Goal: Communication & Community: Connect with others

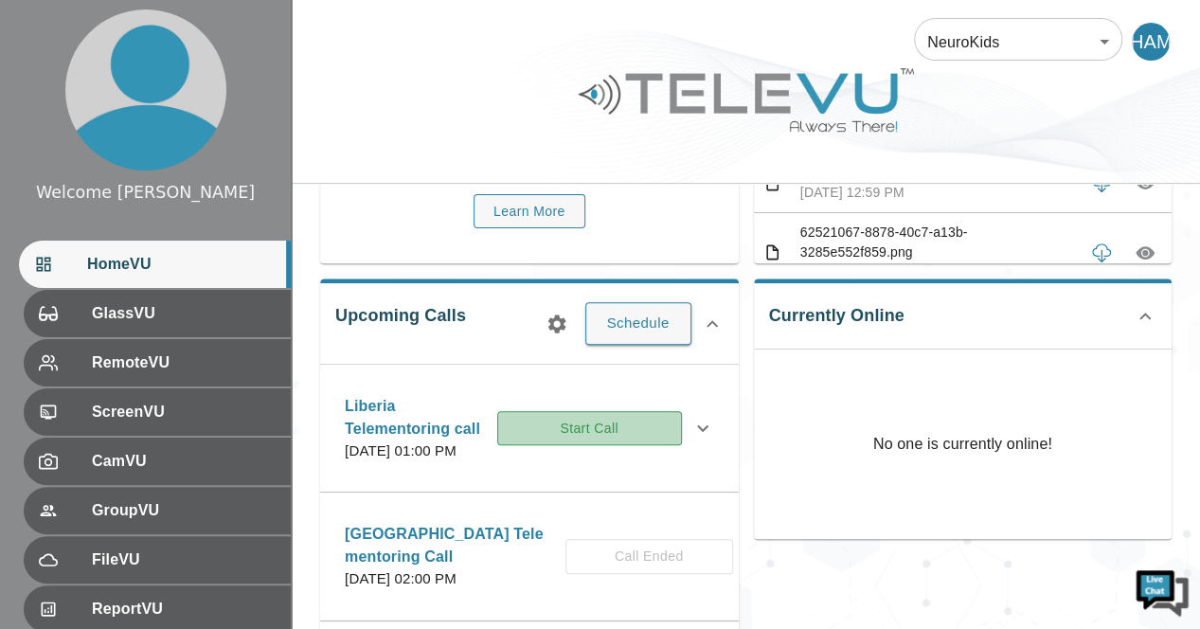
click at [648, 442] on button "Start Call" at bounding box center [589, 428] width 185 height 35
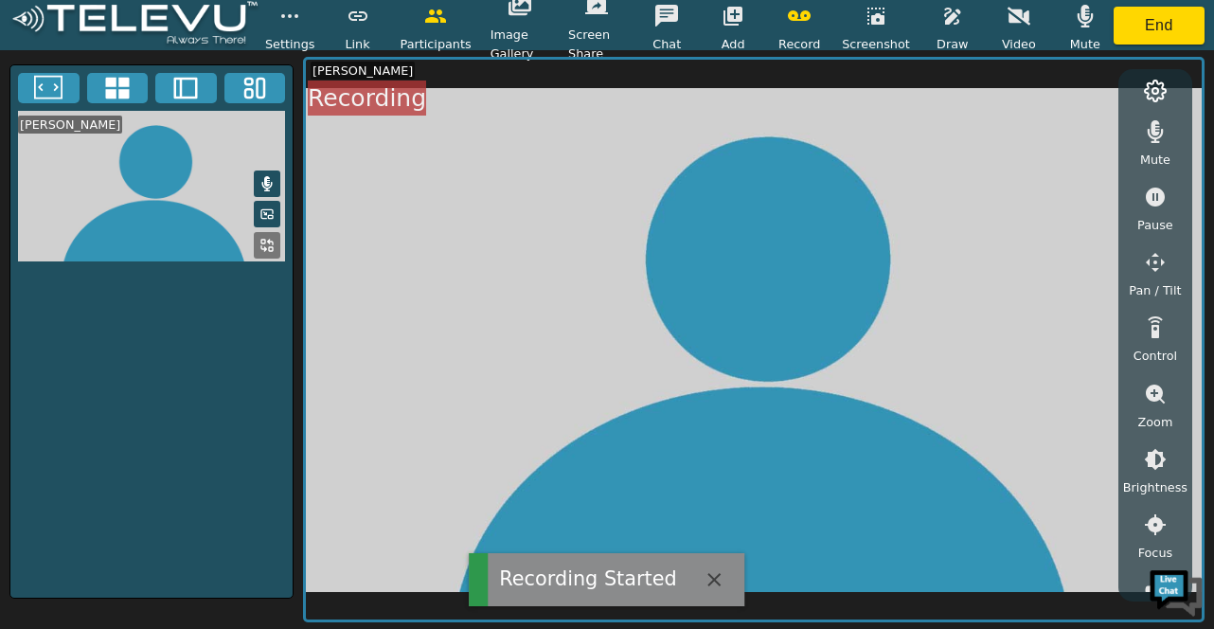
click at [264, 185] on icon at bounding box center [267, 183] width 10 height 15
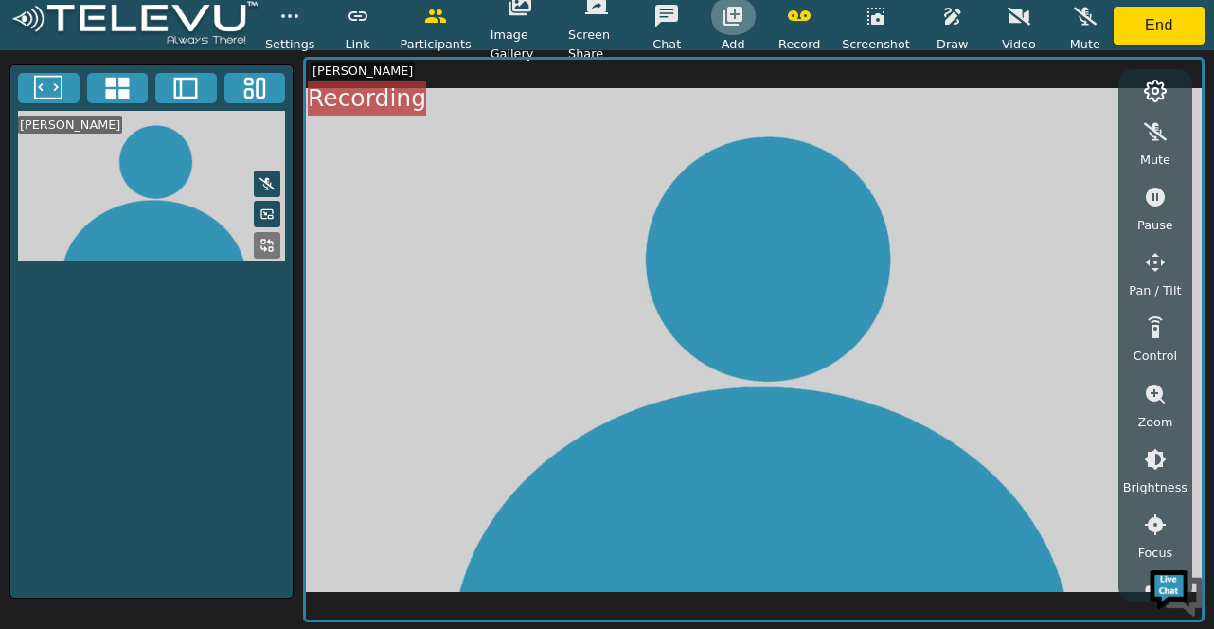
click at [741, 9] on icon "button" at bounding box center [733, 16] width 19 height 19
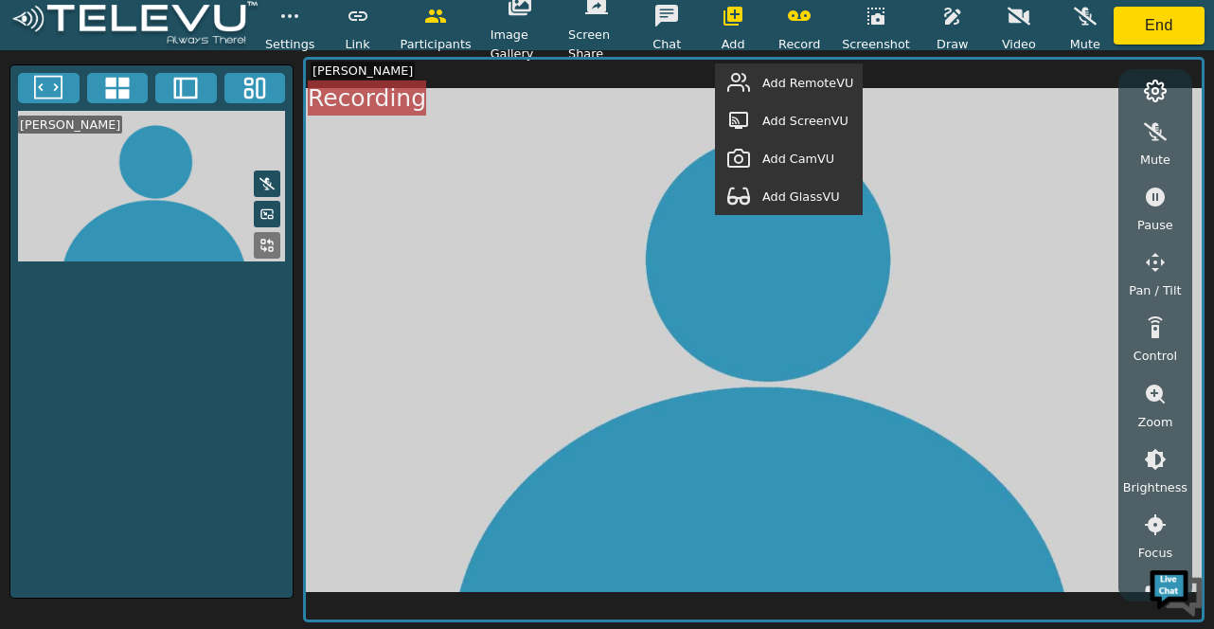
click at [795, 82] on span "Add RemoteVU" at bounding box center [807, 83] width 91 height 18
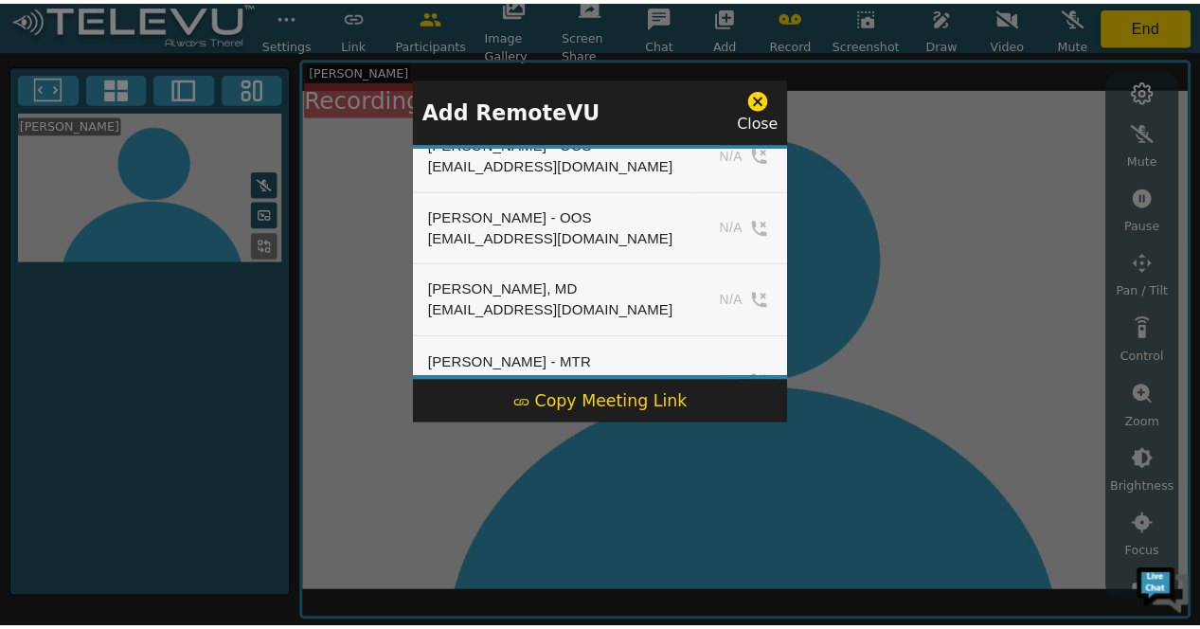
scroll to position [2418, 0]
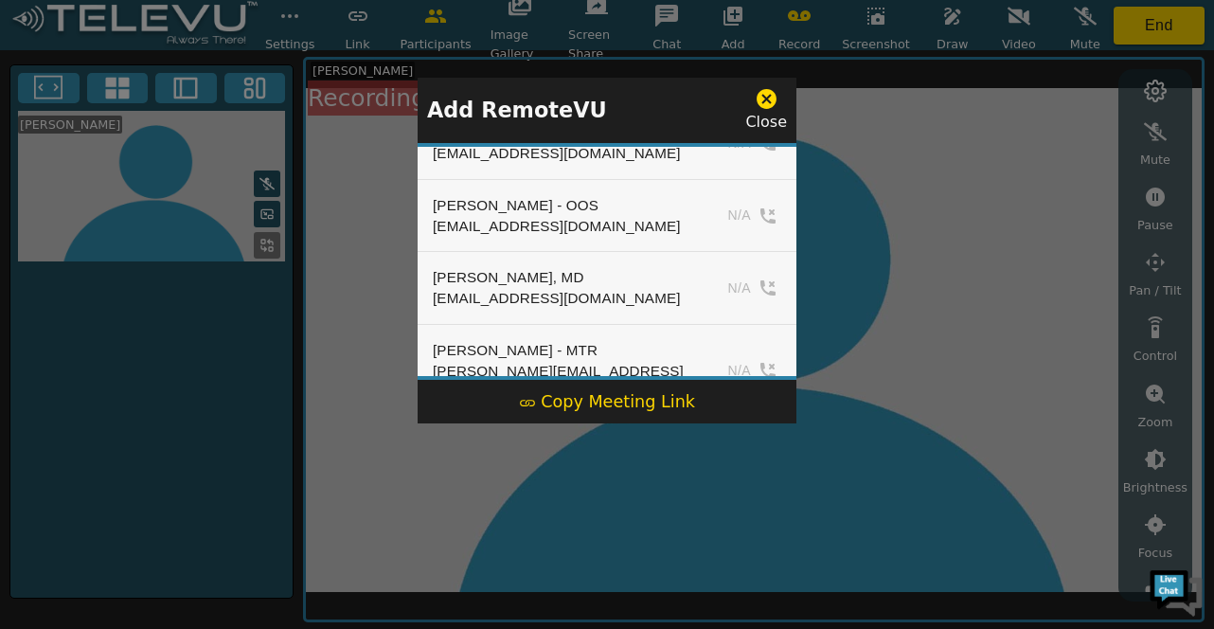
click at [667, 599] on div "John Mugamba john.mugamba@gmail.com" at bounding box center [561, 630] width 257 height 62
click at [973, 170] on div at bounding box center [607, 314] width 1214 height 629
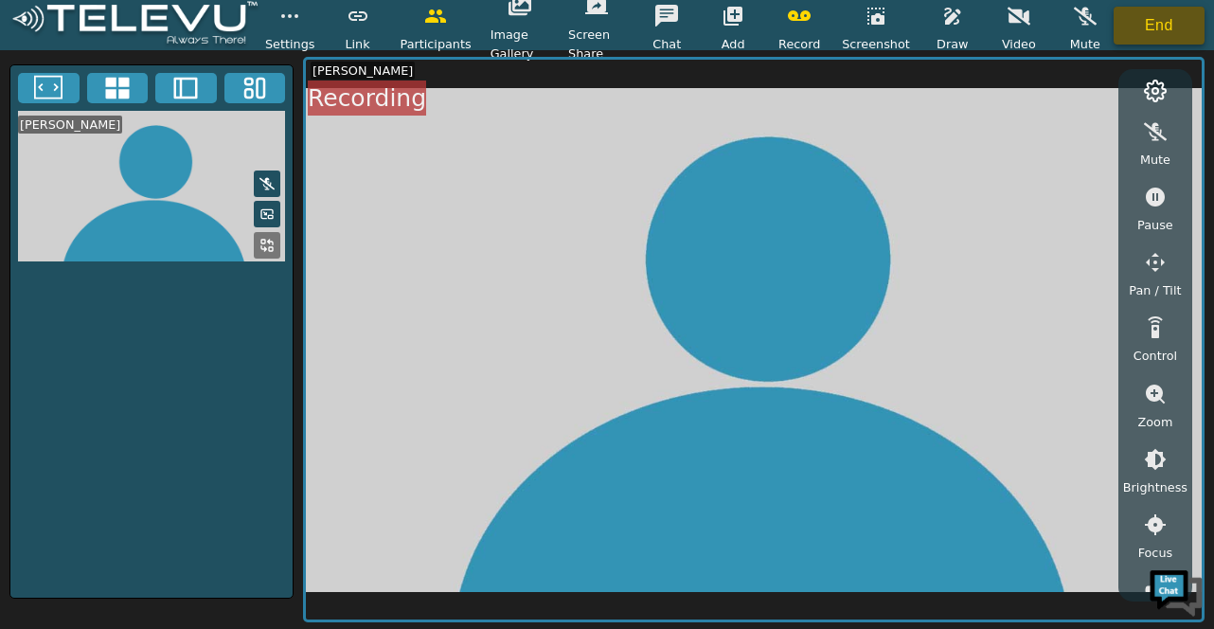
click at [1166, 24] on button "End" at bounding box center [1159, 26] width 91 height 38
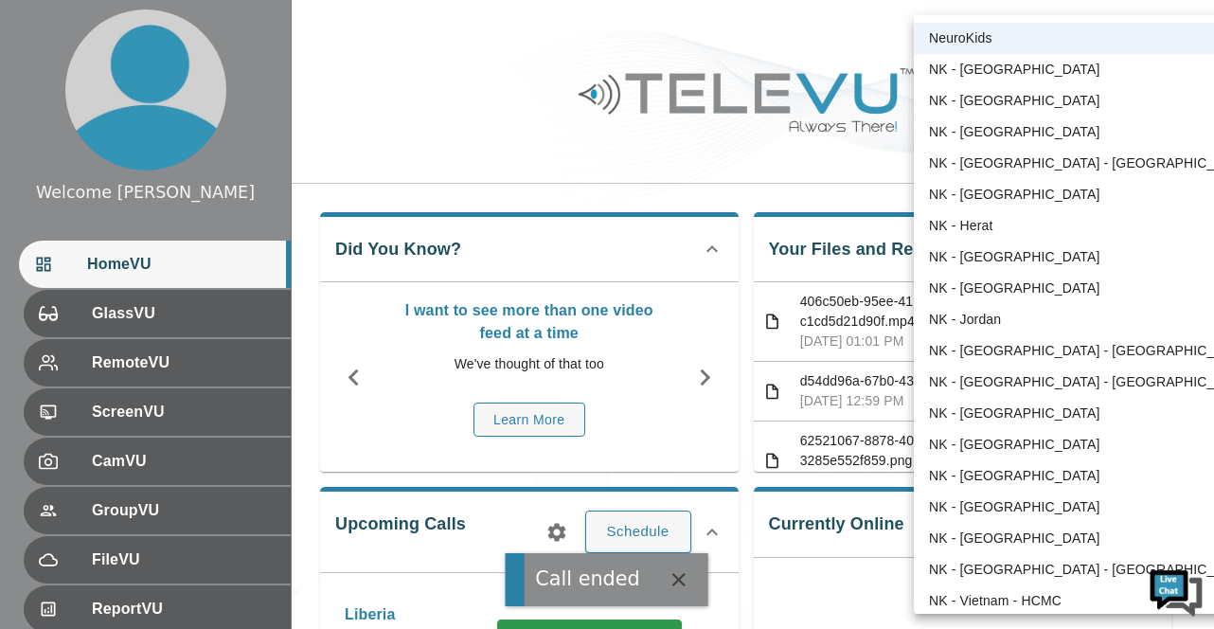
click at [1106, 43] on body "Call ended Welcome Harriet HomeVU GlassVU RemoteVU ScreenVU CamVU GroupVU FileV…" at bounding box center [607, 600] width 1214 height 1200
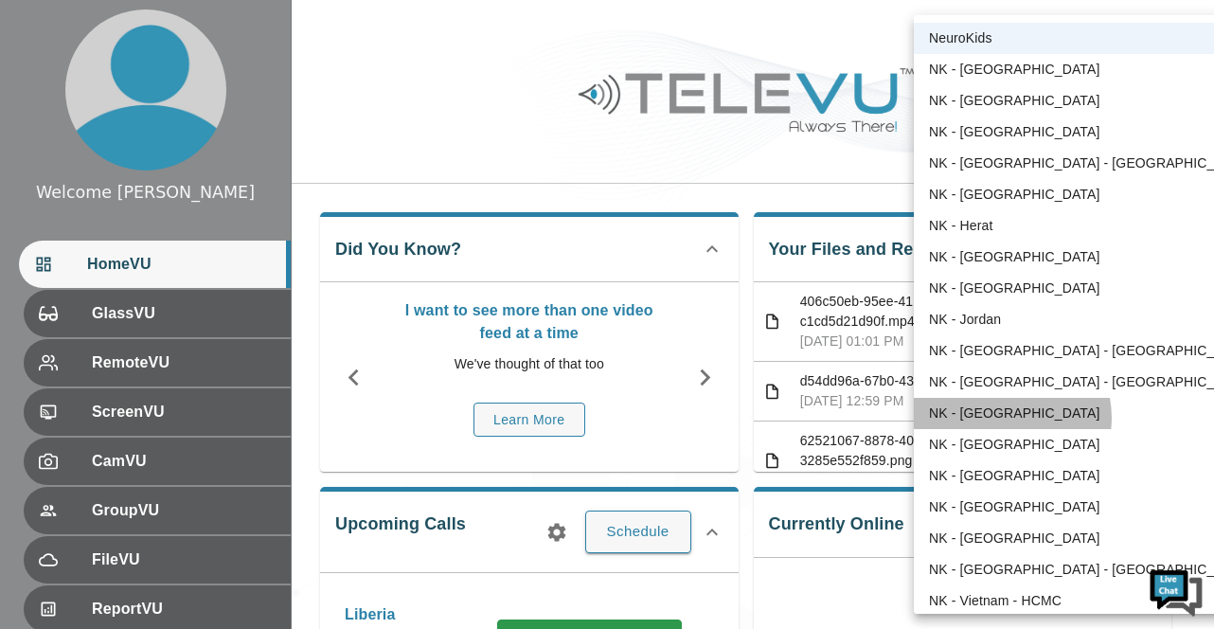
click at [1004, 418] on li "NK - Liberia" at bounding box center [1090, 413] width 353 height 31
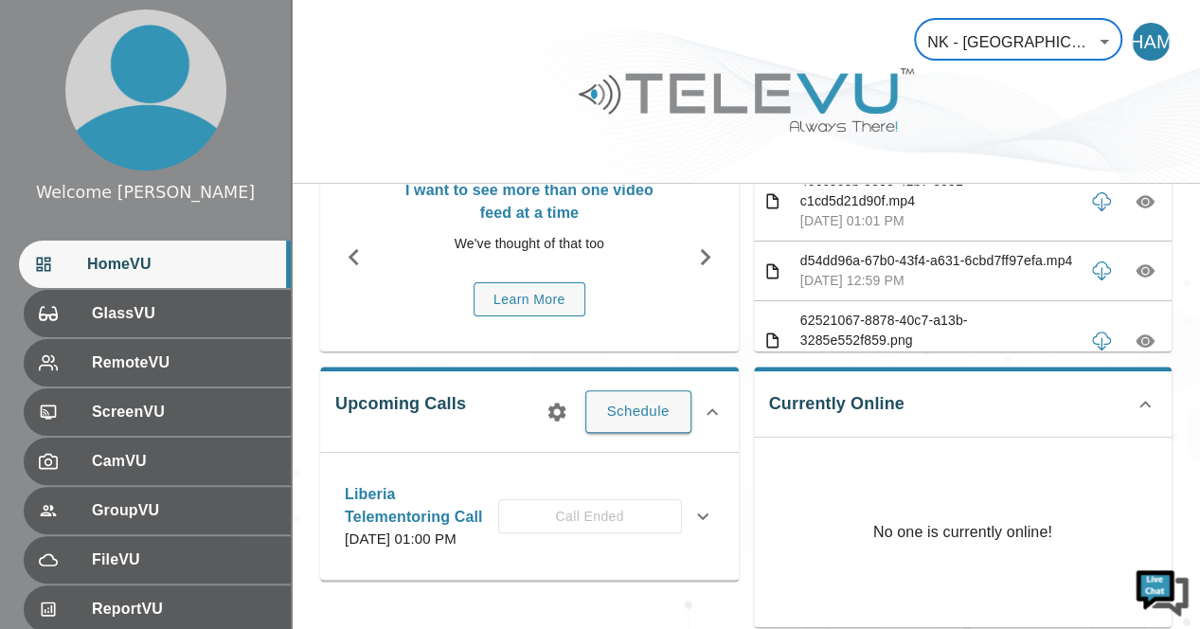
scroll to position [121, 0]
click at [487, 484] on p "Liberia Telementoring Call" at bounding box center [421, 504] width 153 height 45
drag, startPoint x: 487, startPoint y: 484, endPoint x: 509, endPoint y: 501, distance: 28.4
click at [498, 501] on p "Liberia Telementoring Call" at bounding box center [421, 504] width 153 height 45
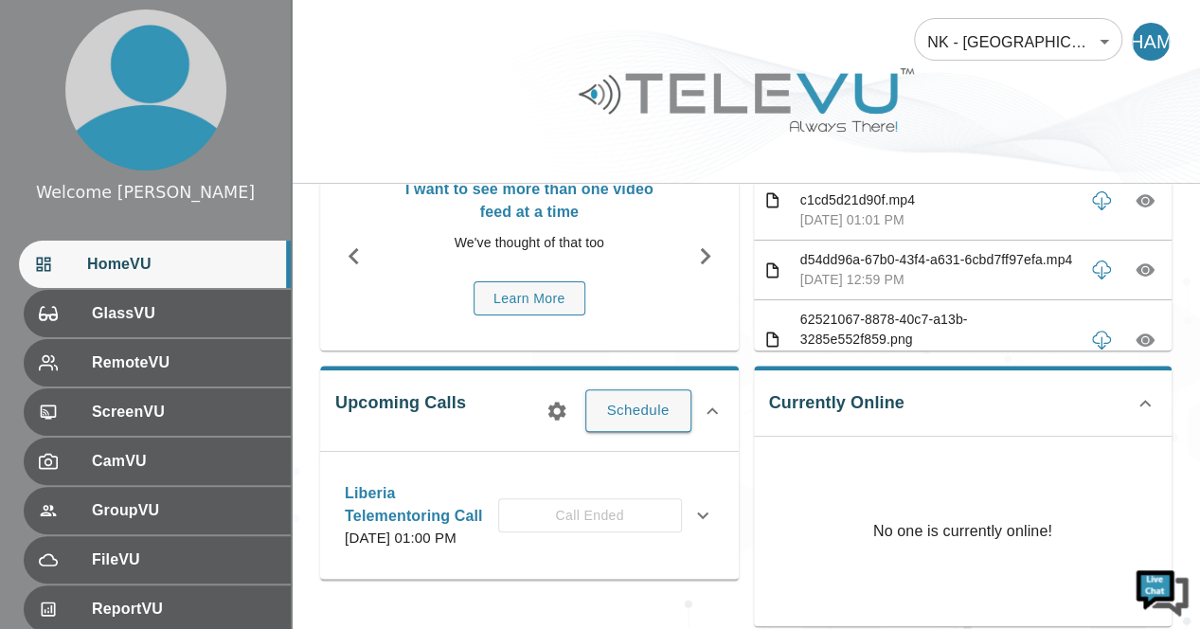
click at [498, 501] on p "Liberia Telementoring Call" at bounding box center [421, 504] width 153 height 45
click at [467, 492] on p "Liberia Telementoring Call" at bounding box center [421, 504] width 153 height 45
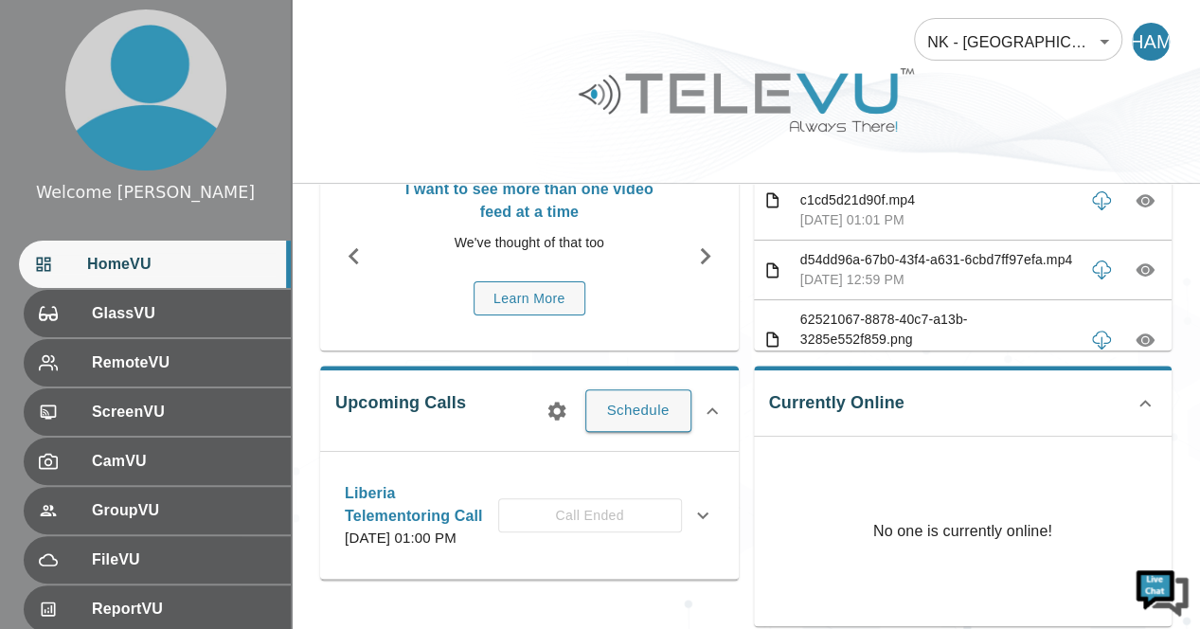
click at [467, 492] on p "Liberia Telementoring Call" at bounding box center [421, 504] width 153 height 45
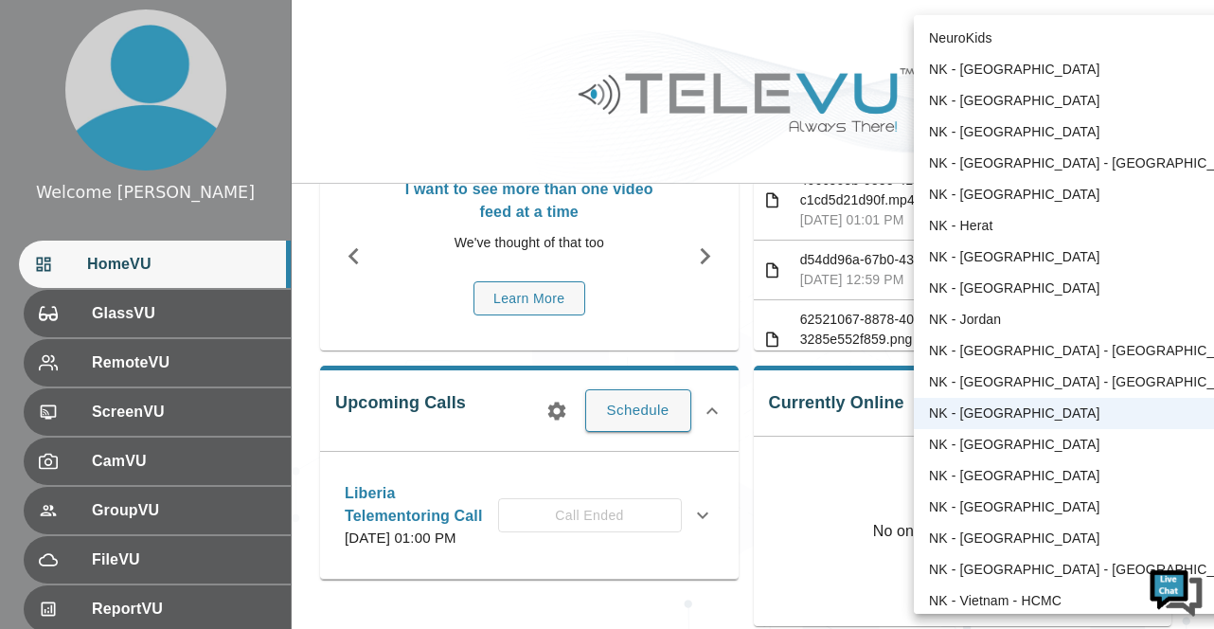
click at [1105, 46] on body "Welcome Harriet HomeVU GlassVU RemoteVU ScreenVU CamVU GroupVU FileVU ReportVU …" at bounding box center [607, 509] width 1214 height 1260
click at [992, 37] on li "NeuroKids" at bounding box center [1090, 38] width 353 height 31
type input "89"
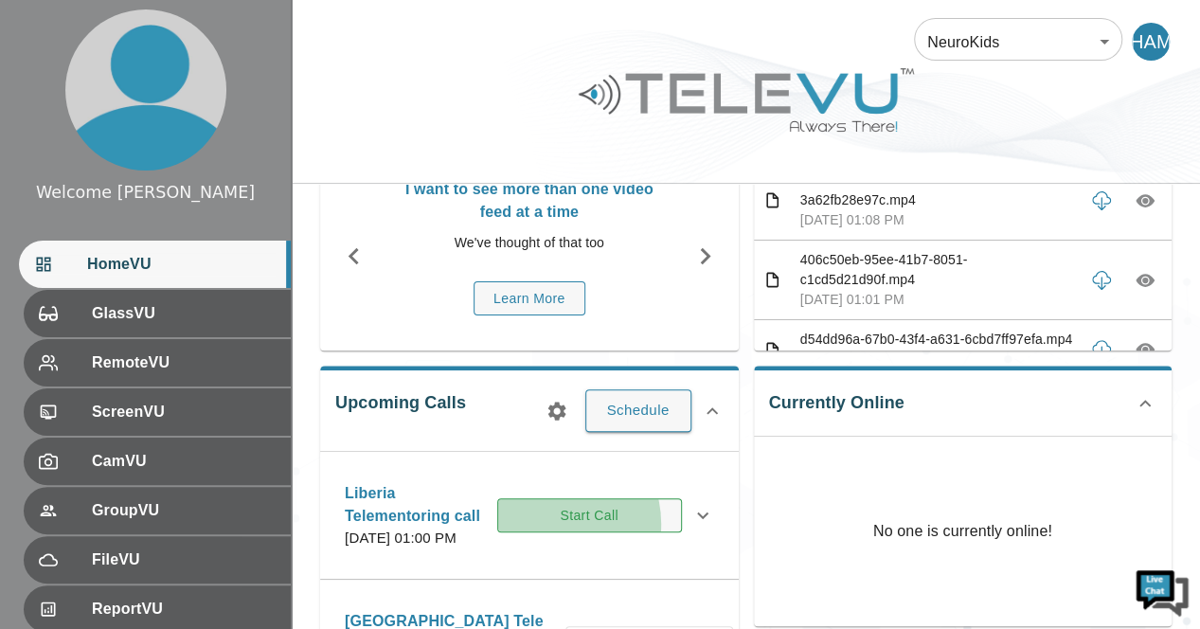
click at [563, 531] on button "Start Call" at bounding box center [589, 515] width 185 height 35
click at [563, 531] on html "Welcome Harriet HomeVU GlassVU RemoteVU ScreenVU CamVU GroupVU FileVU ReportVU …" at bounding box center [600, 617] width 1200 height 1477
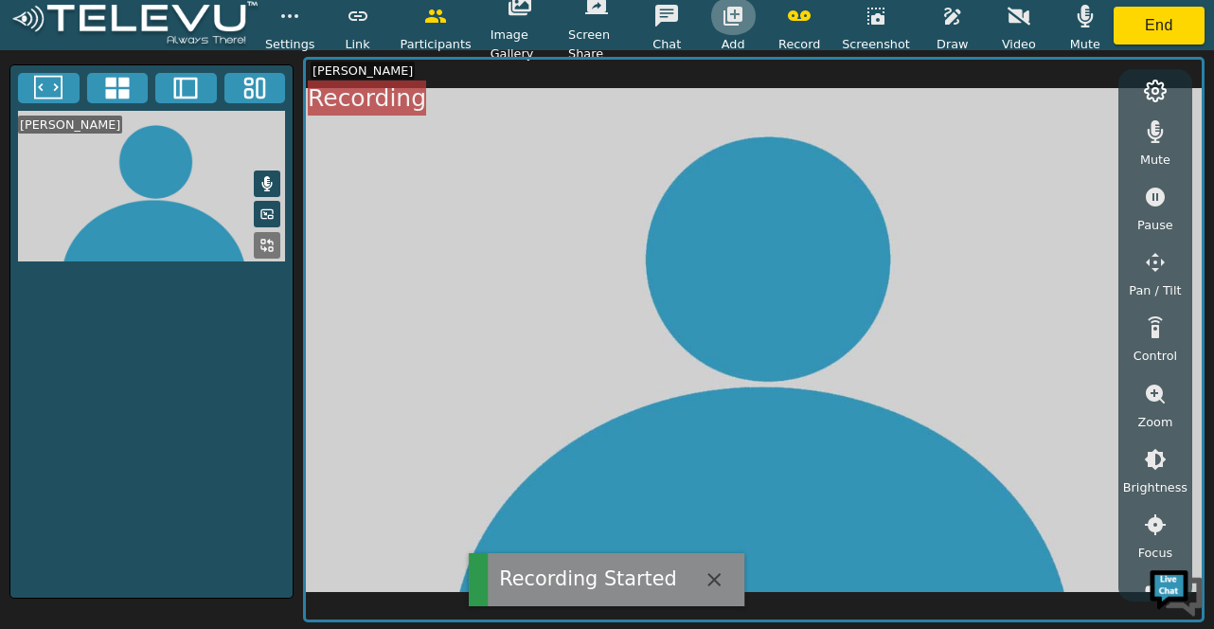
click at [742, 12] on icon "button" at bounding box center [733, 16] width 19 height 19
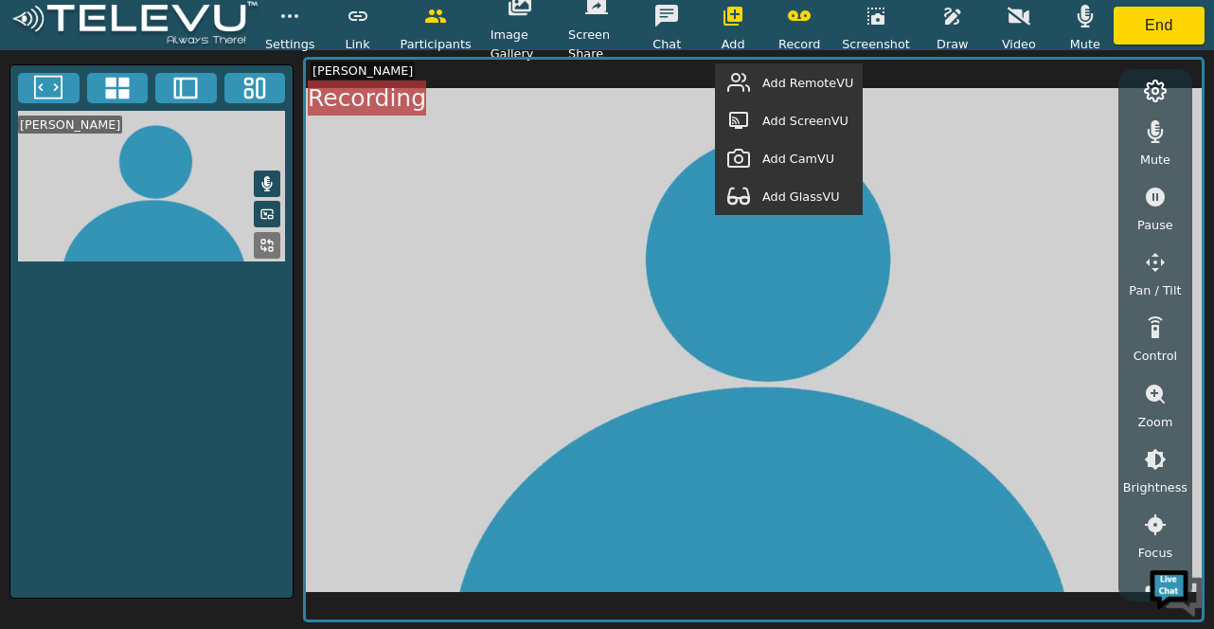
click at [780, 115] on span "Add ScreenVU" at bounding box center [805, 121] width 86 height 18
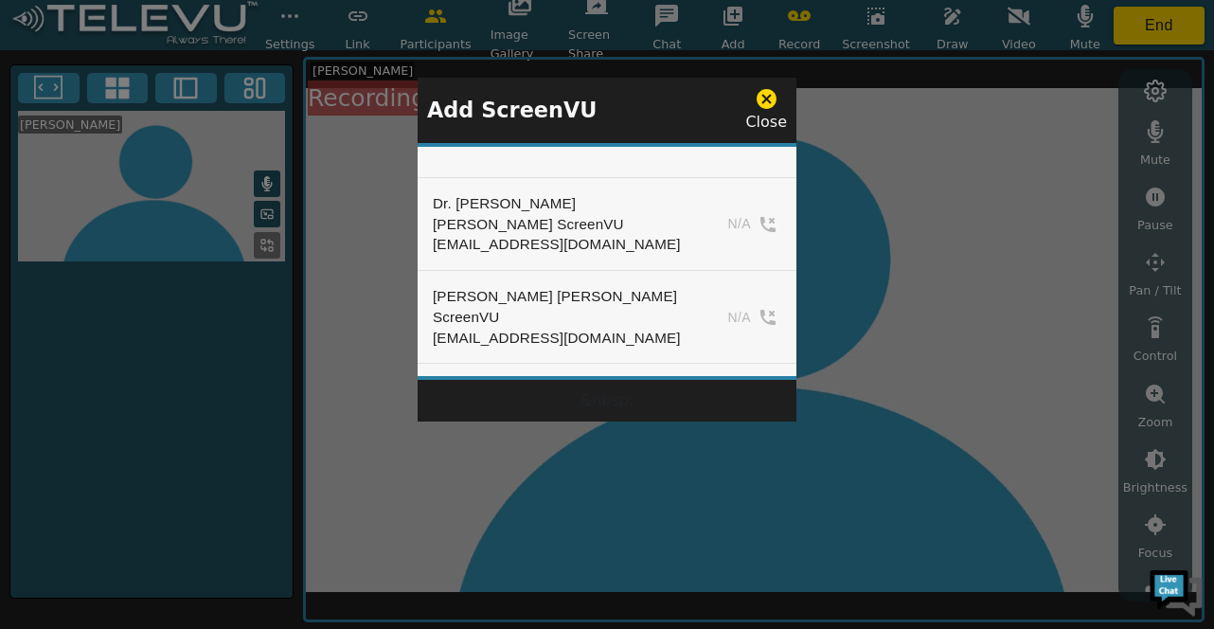
click at [716, 208] on td "N/A" at bounding box center [751, 224] width 92 height 93
click at [491, 234] on div "screenvu+liberia@televu.ca" at bounding box center [561, 244] width 257 height 21
click at [269, 175] on div at bounding box center [607, 314] width 1214 height 629
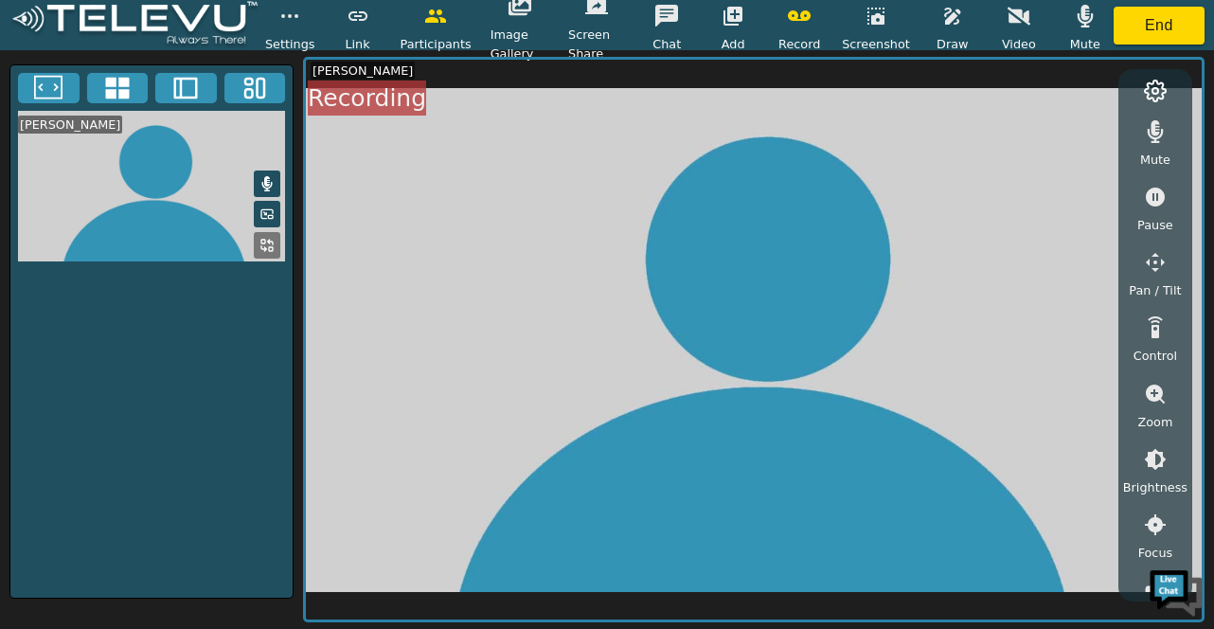
click at [273, 184] on icon at bounding box center [266, 183] width 15 height 15
click at [742, 12] on icon "button" at bounding box center [733, 16] width 19 height 19
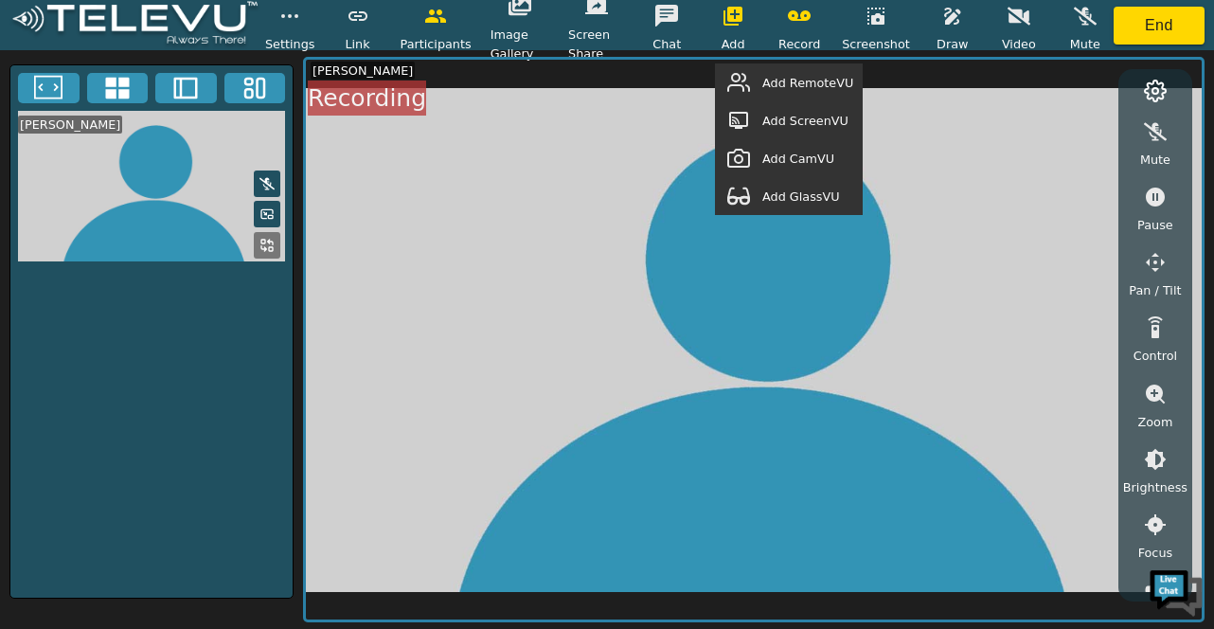
click at [768, 124] on span "Add ScreenVU" at bounding box center [805, 121] width 86 height 18
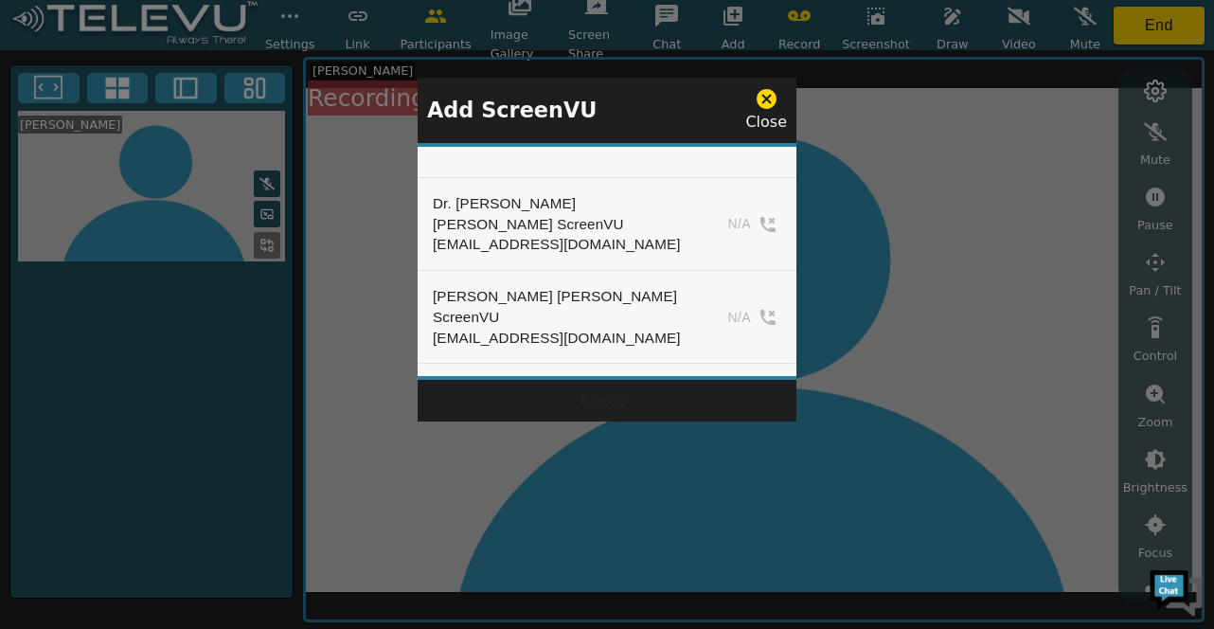
click at [768, 124] on div "Close" at bounding box center [766, 110] width 42 height 46
click at [754, 211] on td "N/A" at bounding box center [751, 224] width 92 height 93
click at [1011, 158] on div at bounding box center [607, 314] width 1214 height 629
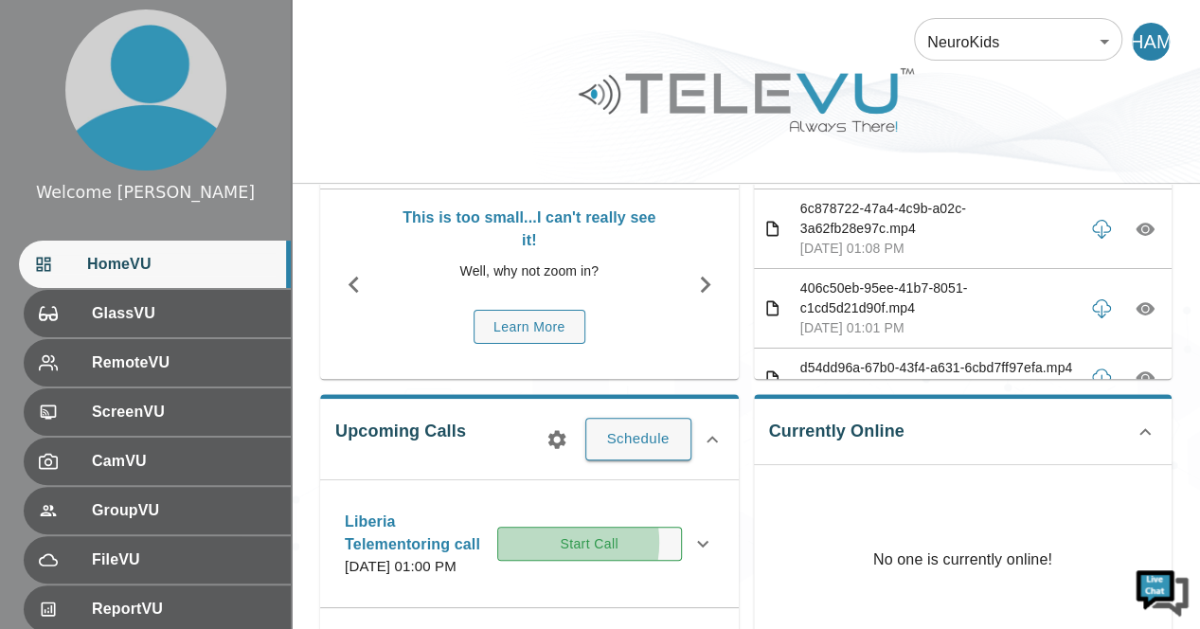
click at [561, 550] on button "Start Call" at bounding box center [589, 544] width 185 height 35
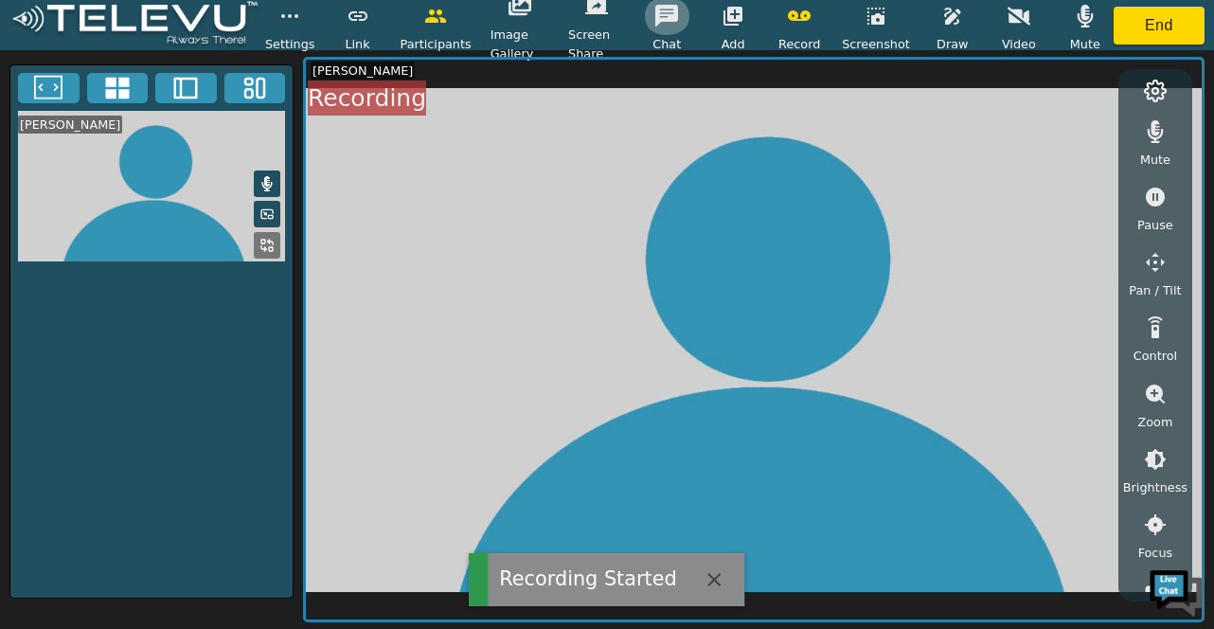
click at [665, 11] on icon "button" at bounding box center [666, 16] width 23 height 22
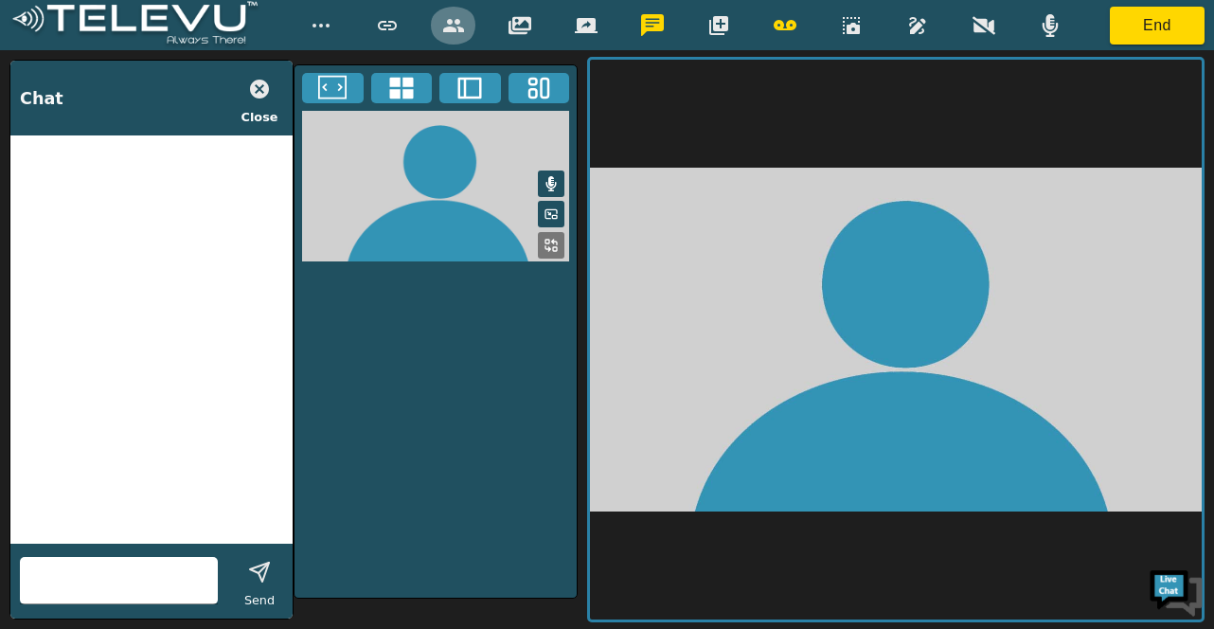
click at [466, 23] on button "button" at bounding box center [453, 26] width 47 height 38
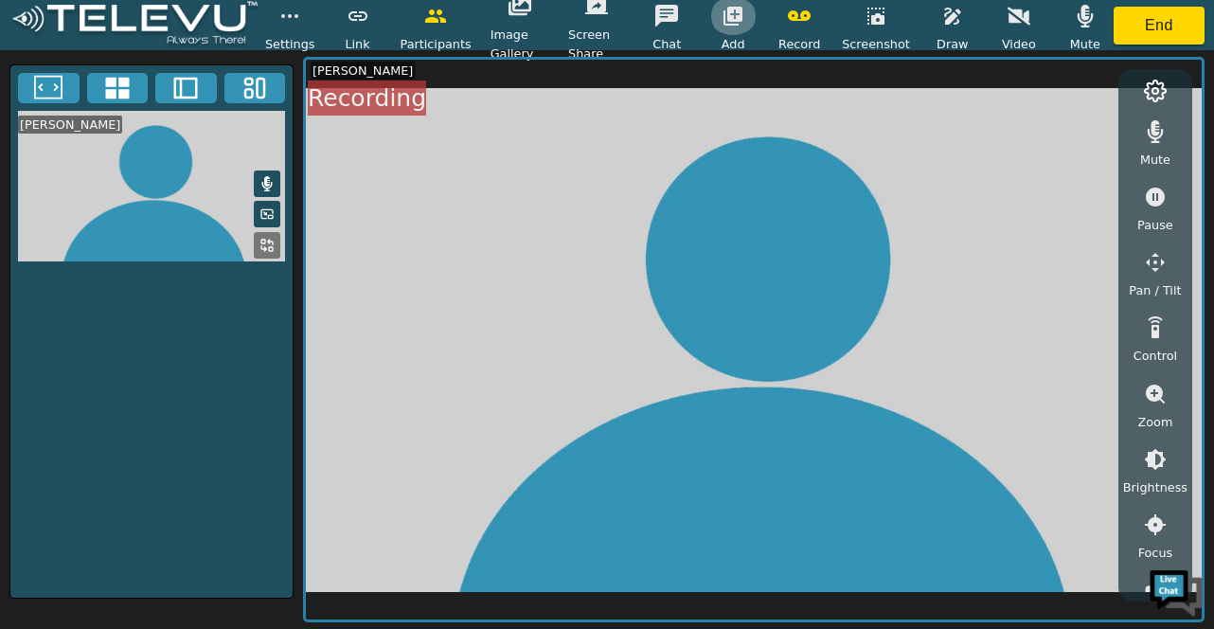
click at [744, 12] on icon "button" at bounding box center [733, 16] width 23 height 23
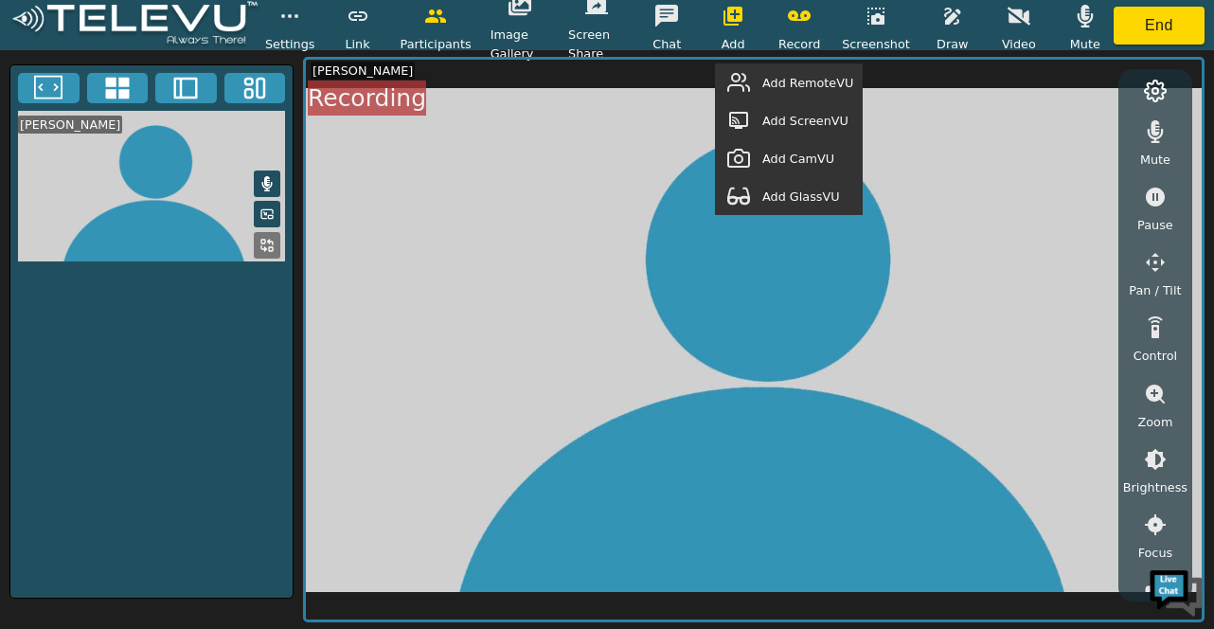
click at [801, 85] on span "Add RemoteVU" at bounding box center [807, 83] width 91 height 18
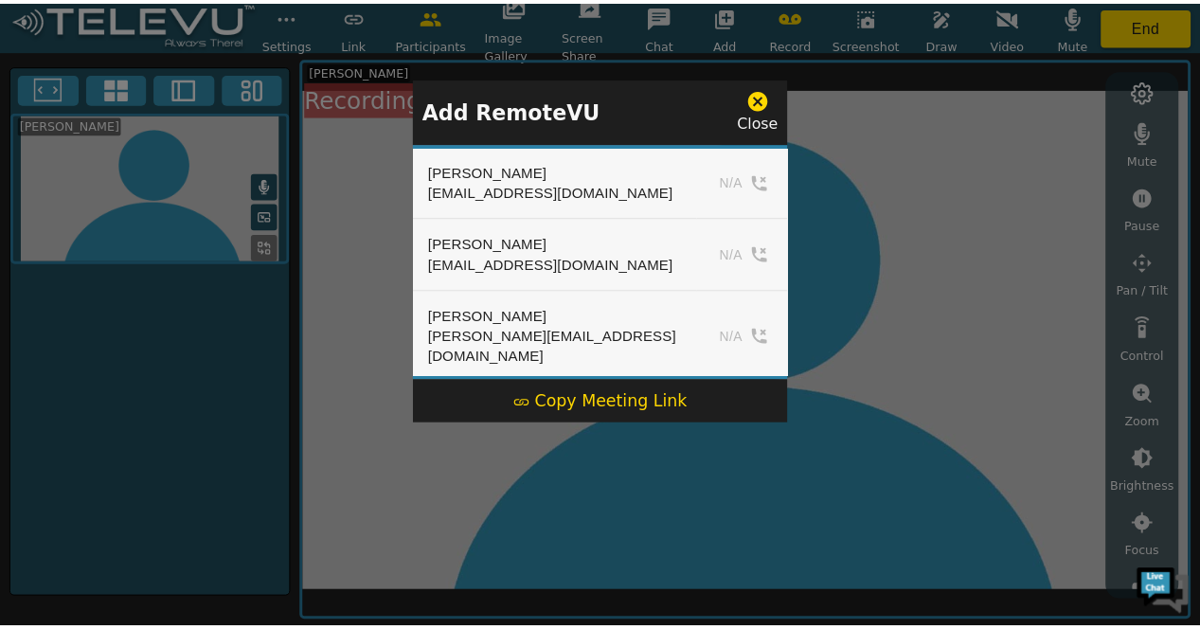
scroll to position [1091, 0]
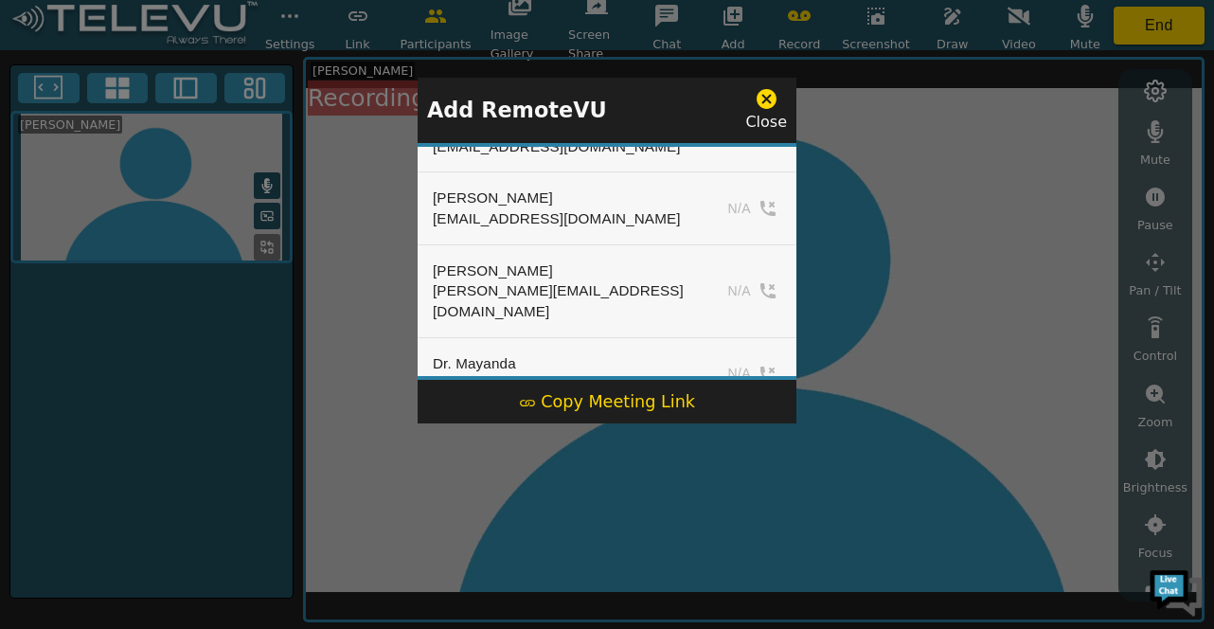
click at [458, 425] on div "Dr. Nah Doe" at bounding box center [557, 435] width 248 height 21
click at [762, 96] on icon at bounding box center [767, 99] width 20 height 20
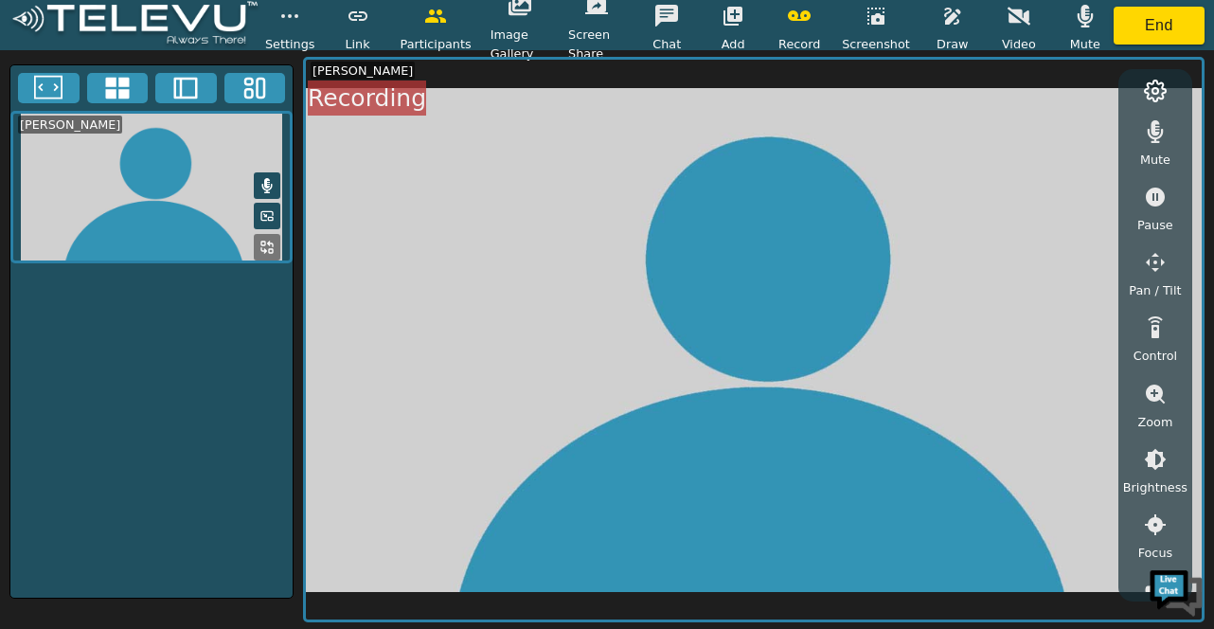
click at [259, 180] on icon at bounding box center [266, 185] width 15 height 15
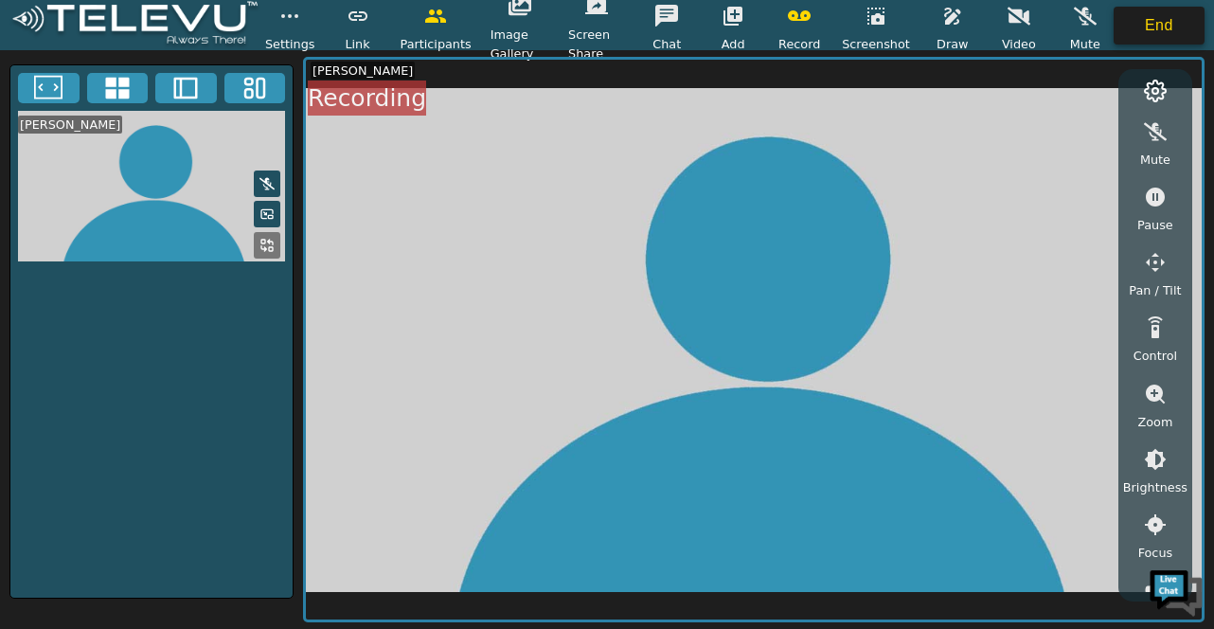
click at [1131, 13] on button "End" at bounding box center [1159, 26] width 91 height 38
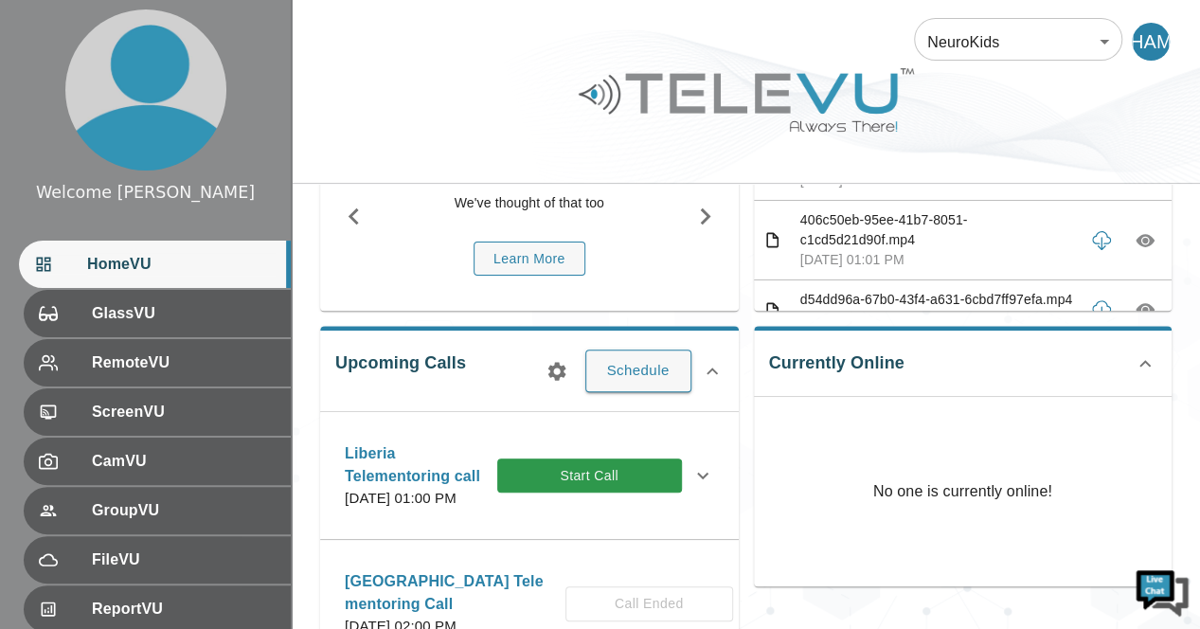
scroll to position [163, 0]
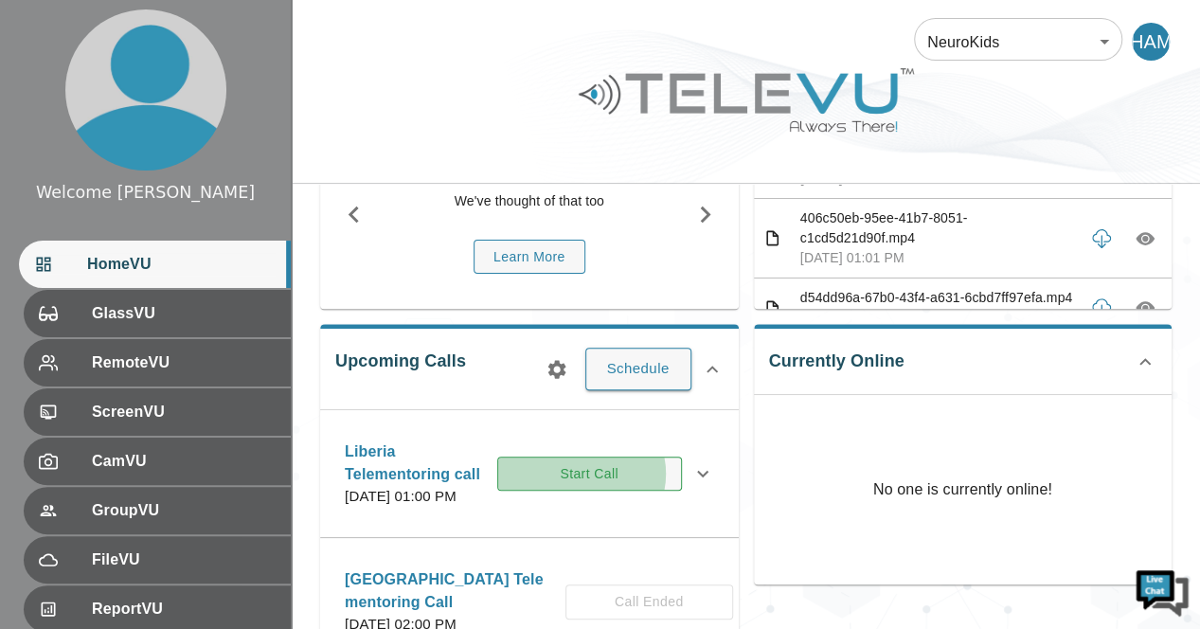
click at [596, 482] on button "Start Call" at bounding box center [589, 473] width 185 height 35
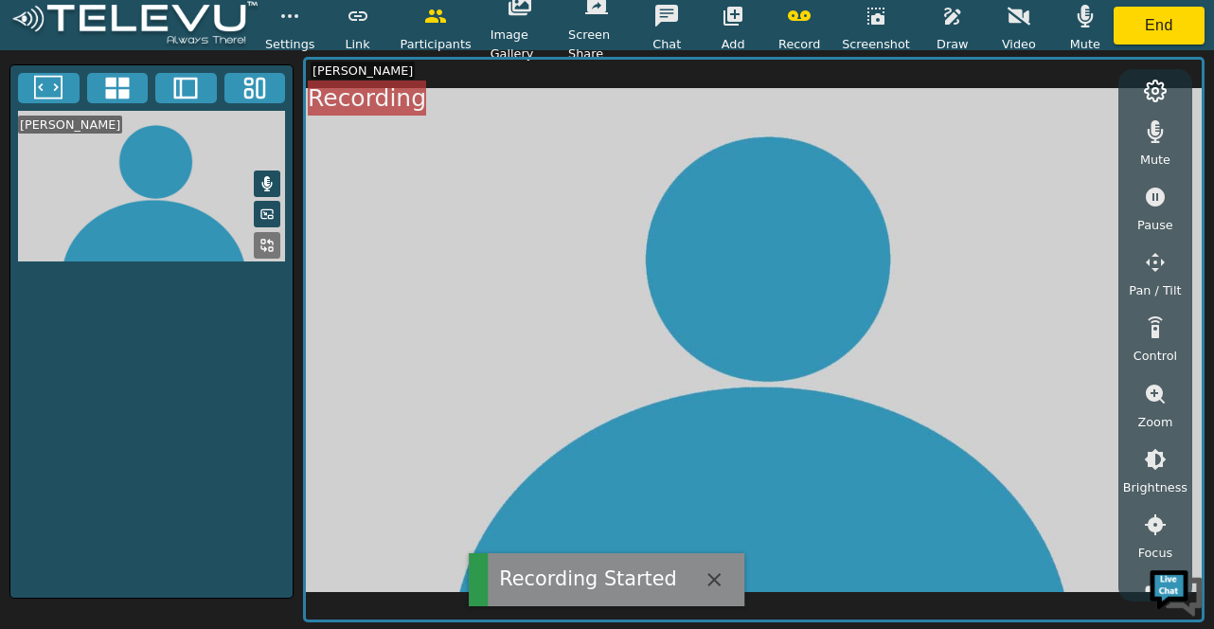
click at [274, 179] on icon at bounding box center [266, 183] width 15 height 15
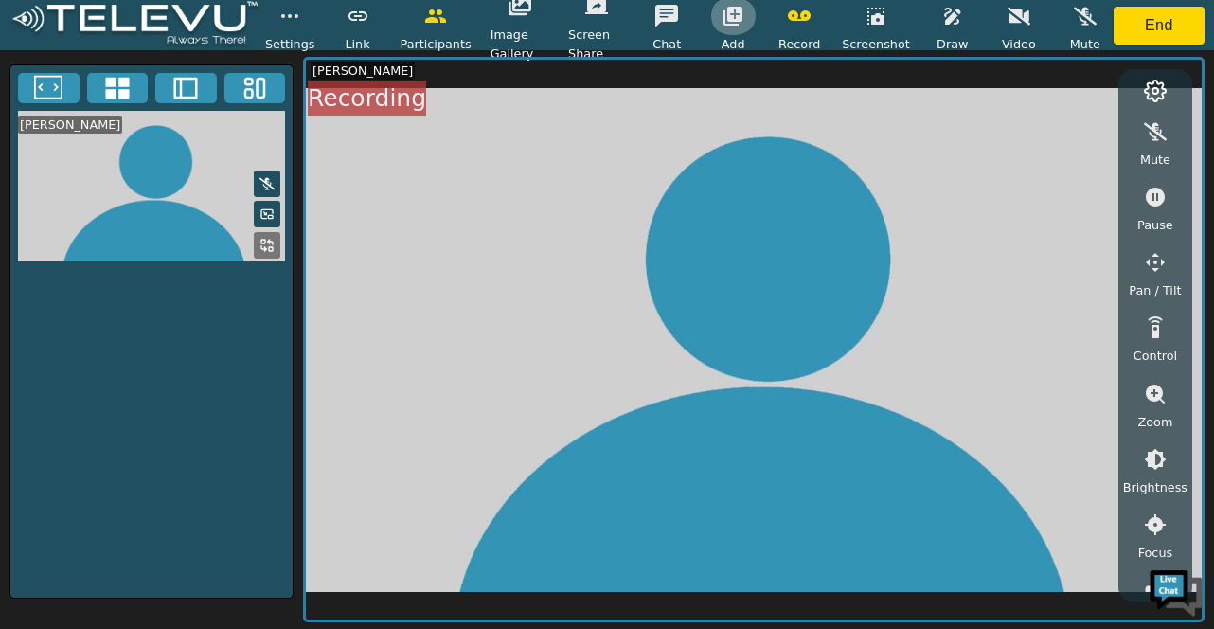
click at [742, 16] on icon "button" at bounding box center [733, 16] width 19 height 19
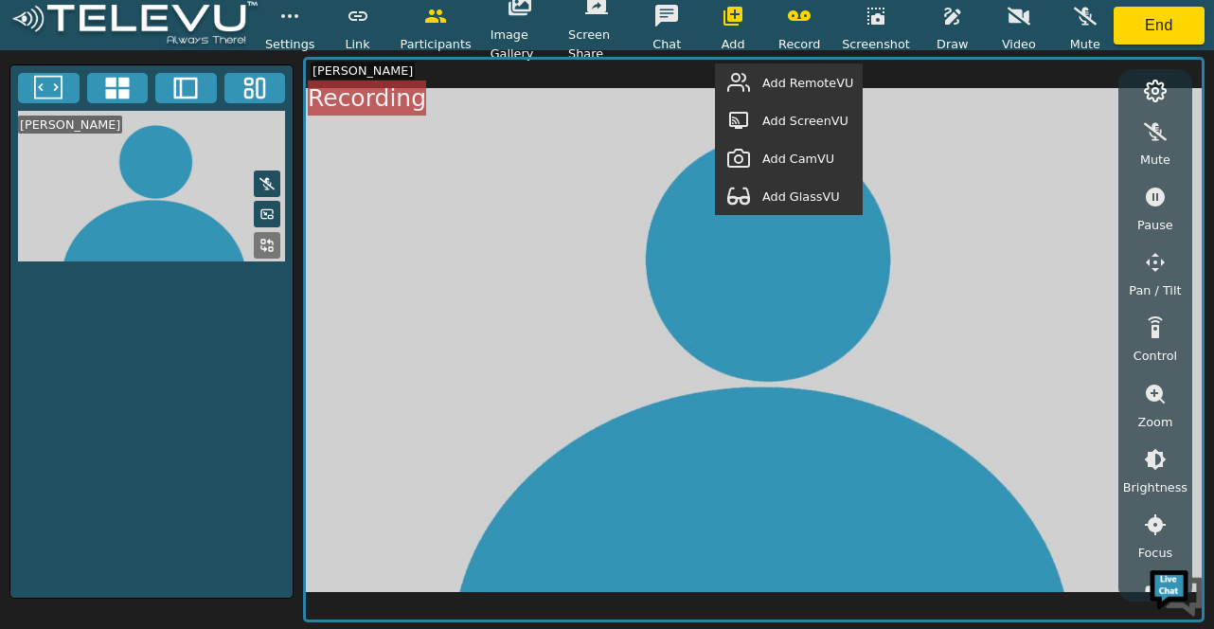
click at [783, 86] on span "Add RemoteVU" at bounding box center [807, 83] width 91 height 18
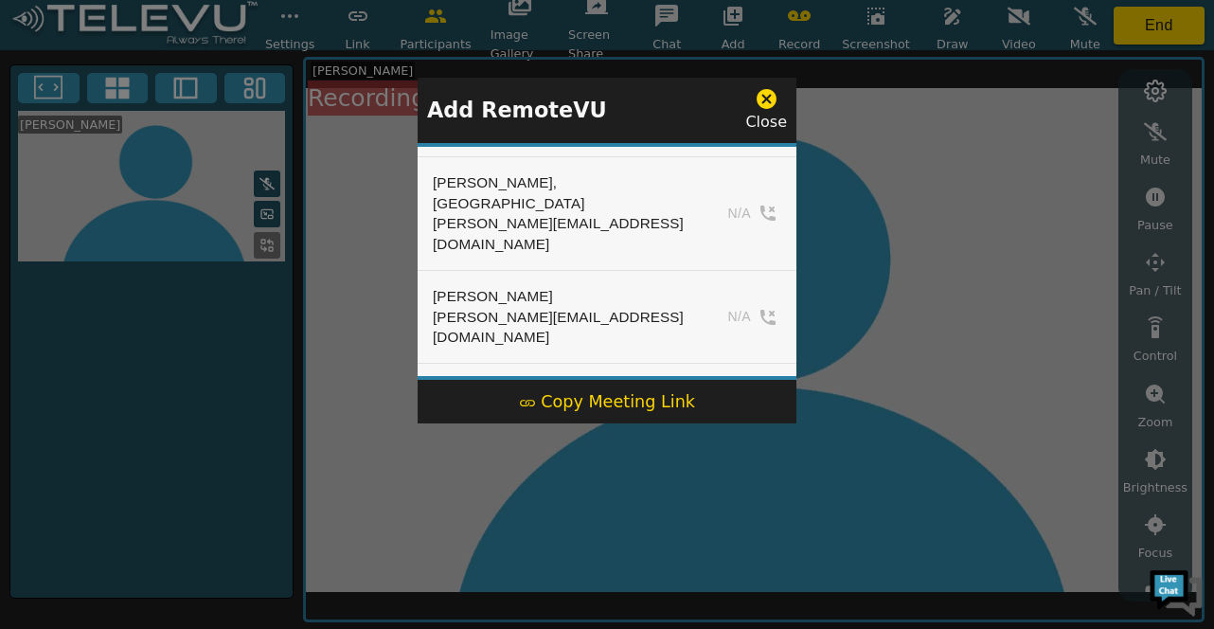
scroll to position [528, 0]
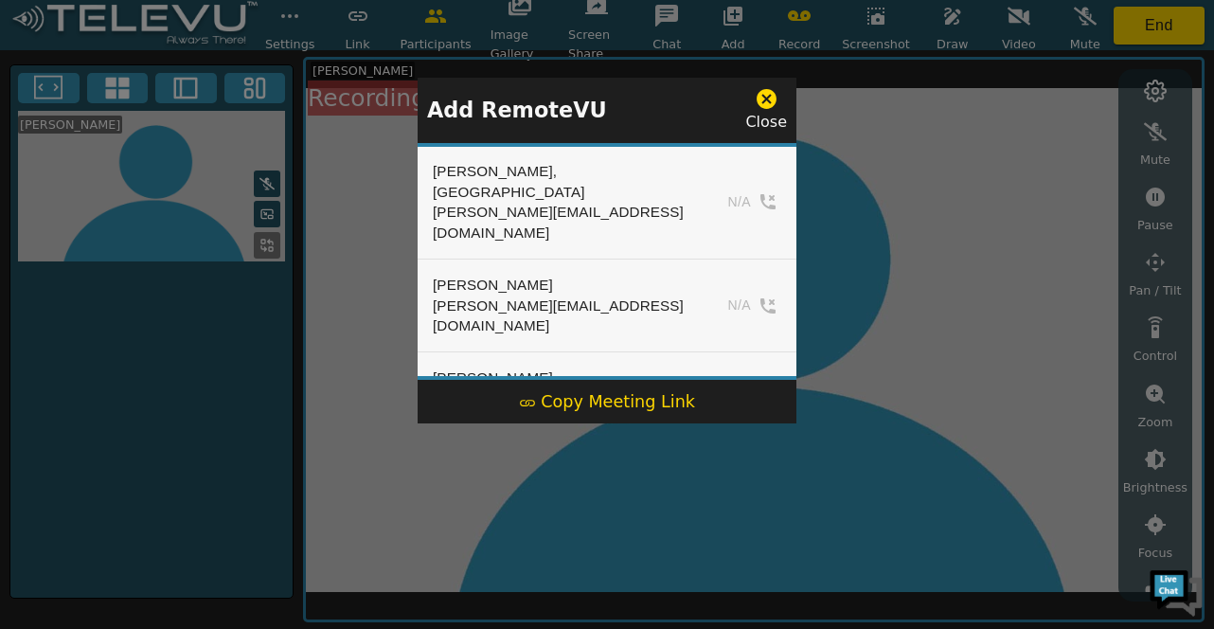
click at [792, 181] on div "Alim Leung alim@neurokids.org N/A Avishai Shoham avishai@surgicalvideo.io N/A B…" at bounding box center [607, 261] width 379 height 237
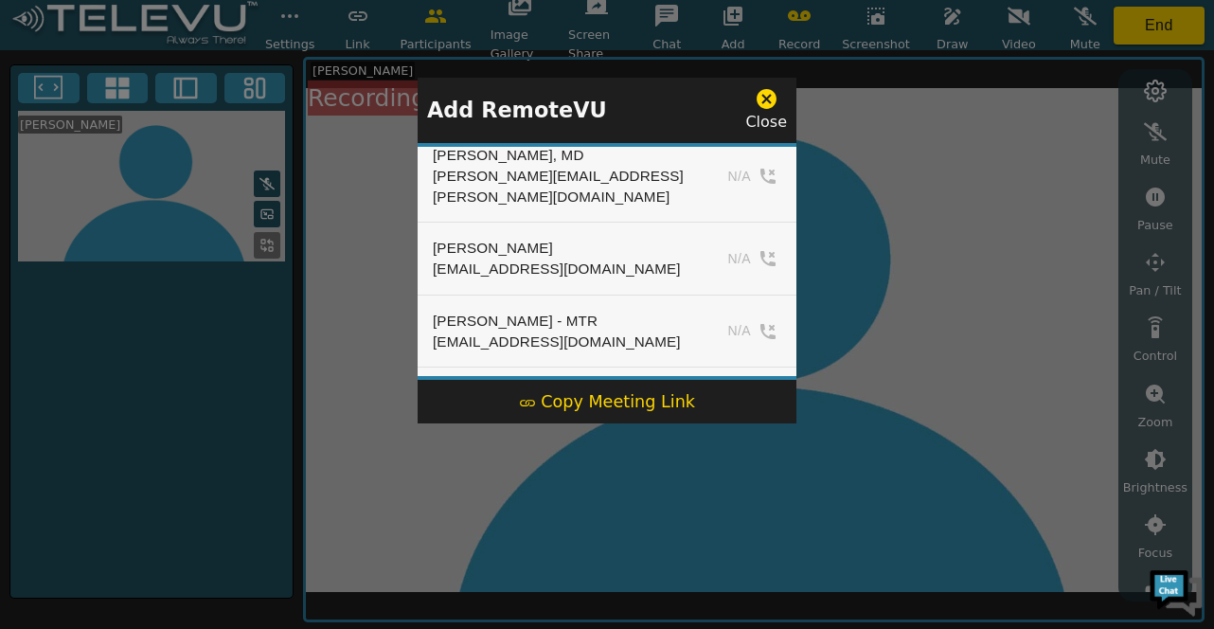
scroll to position [3565, 0]
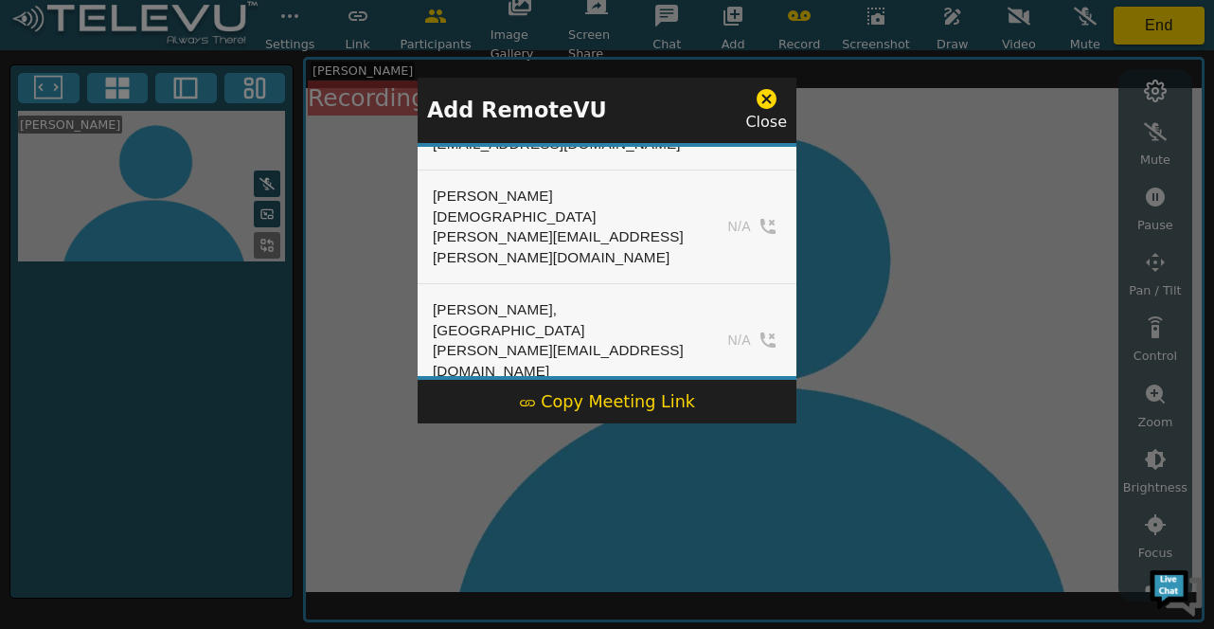
click at [772, 99] on icon at bounding box center [767, 99] width 20 height 20
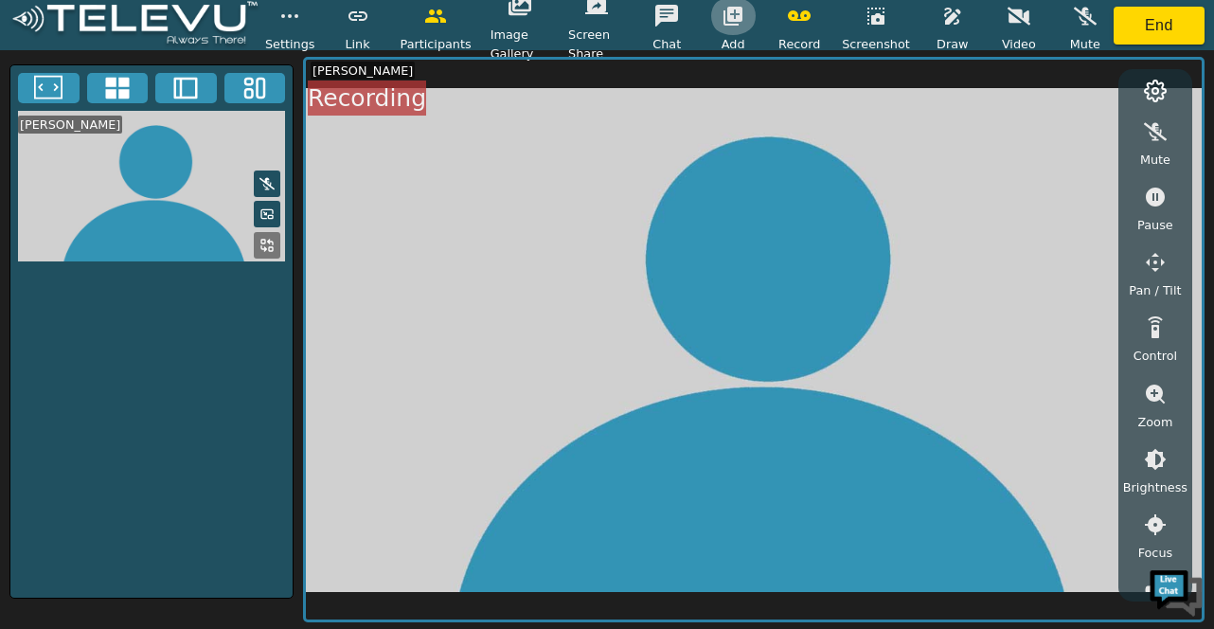
click at [740, 16] on icon "button" at bounding box center [733, 16] width 19 height 19
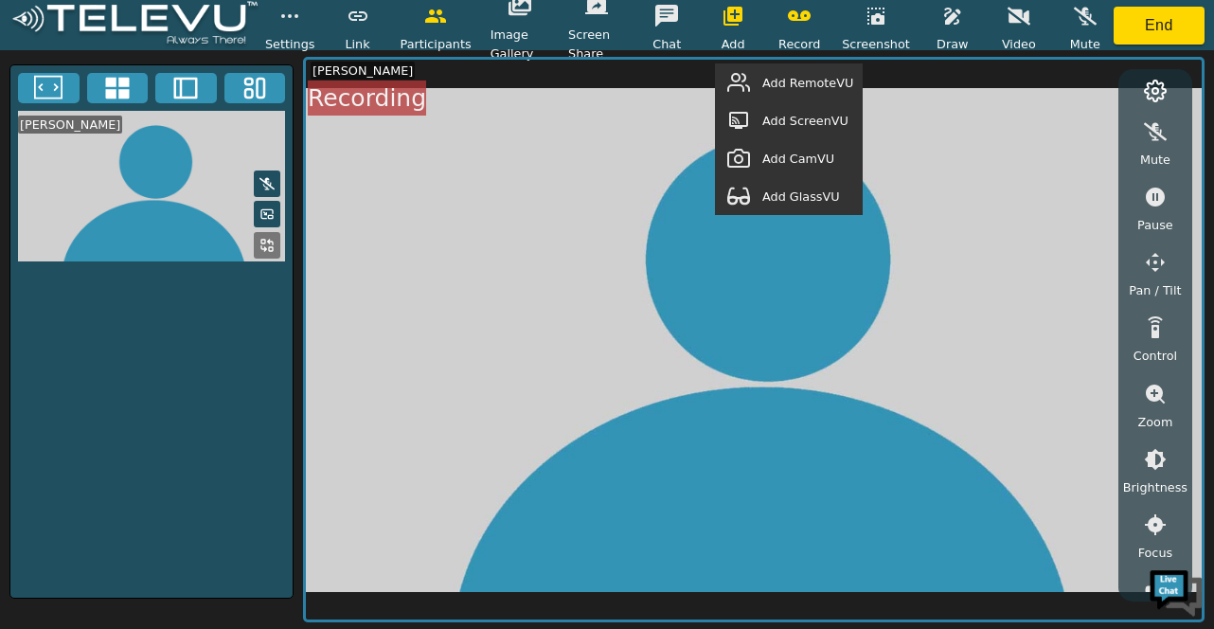
click at [772, 80] on span "Add RemoteVU" at bounding box center [807, 83] width 91 height 18
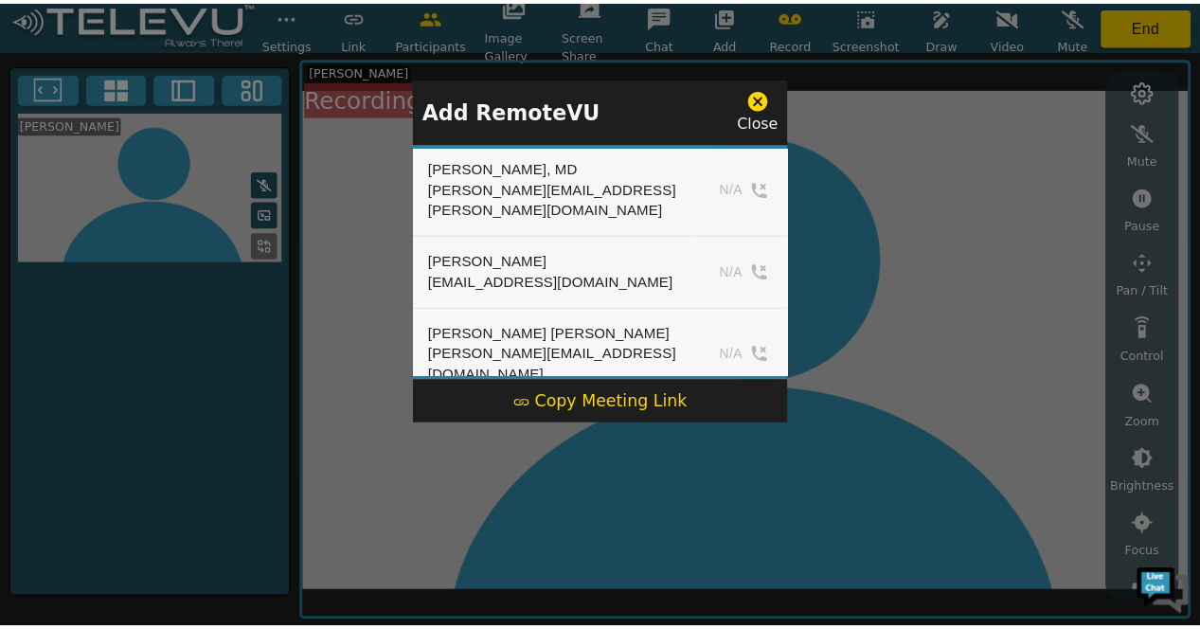
scroll to position [0, 0]
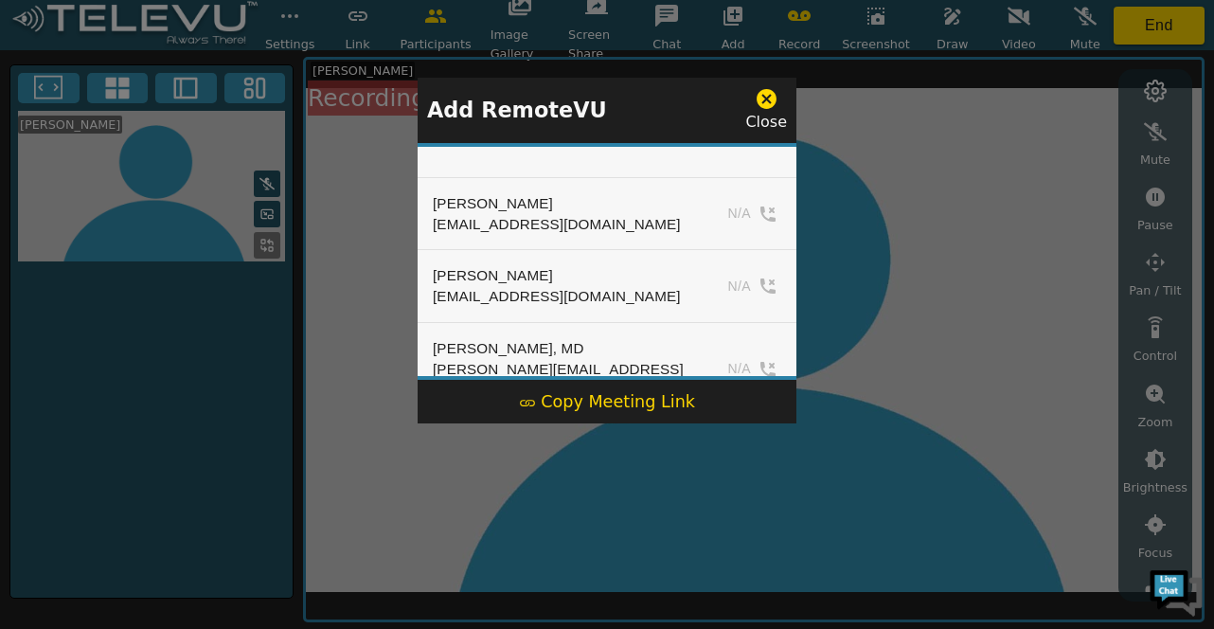
click at [812, 113] on div at bounding box center [607, 314] width 1214 height 629
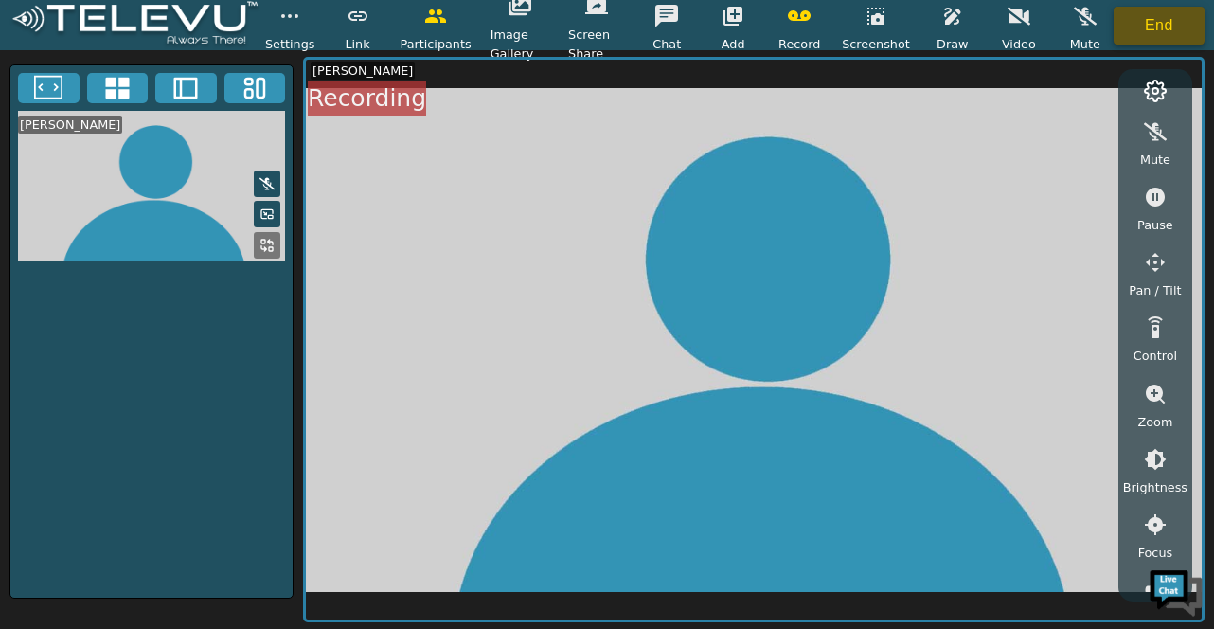
click at [1158, 29] on button "End" at bounding box center [1159, 26] width 91 height 38
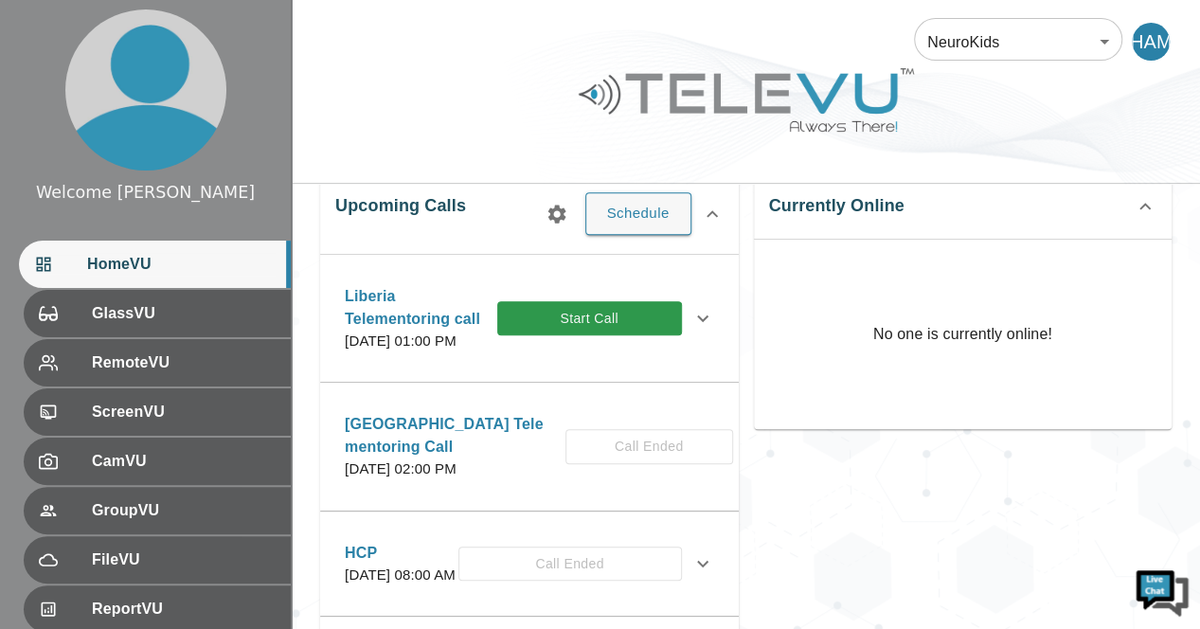
scroll to position [331, 0]
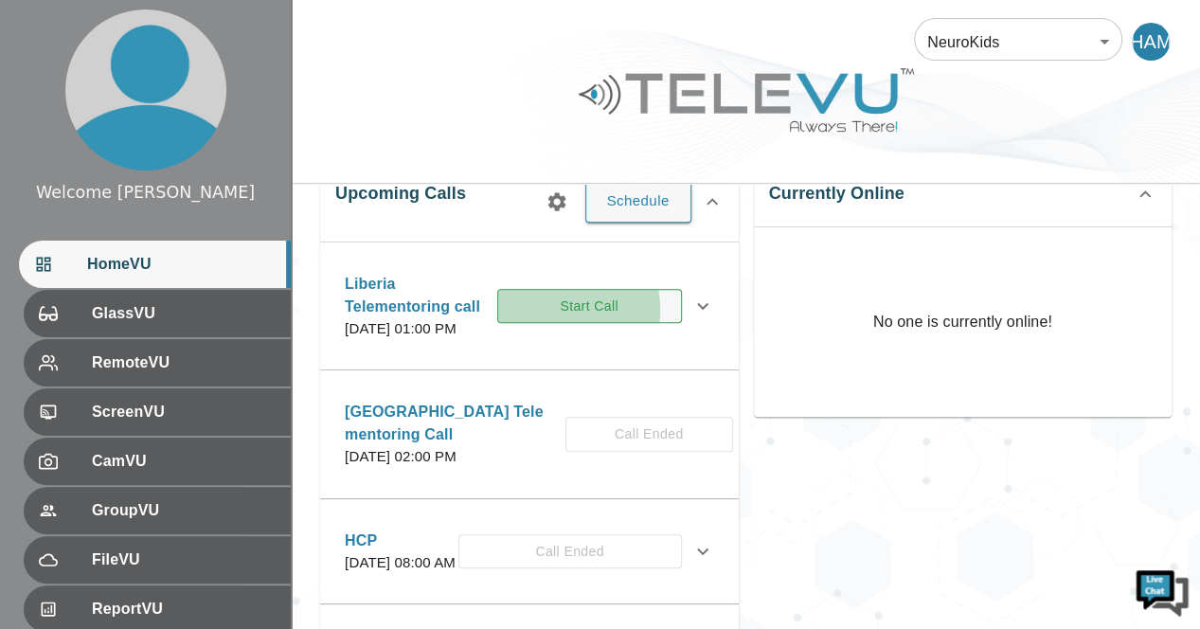
click at [572, 317] on button "Start Call" at bounding box center [589, 306] width 185 height 35
click at [572, 317] on html "Welcome Harriet HomeVU GlassVU RemoteVU ScreenVU CamVU GroupVU FileVU ReportVU …" at bounding box center [600, 407] width 1200 height 1477
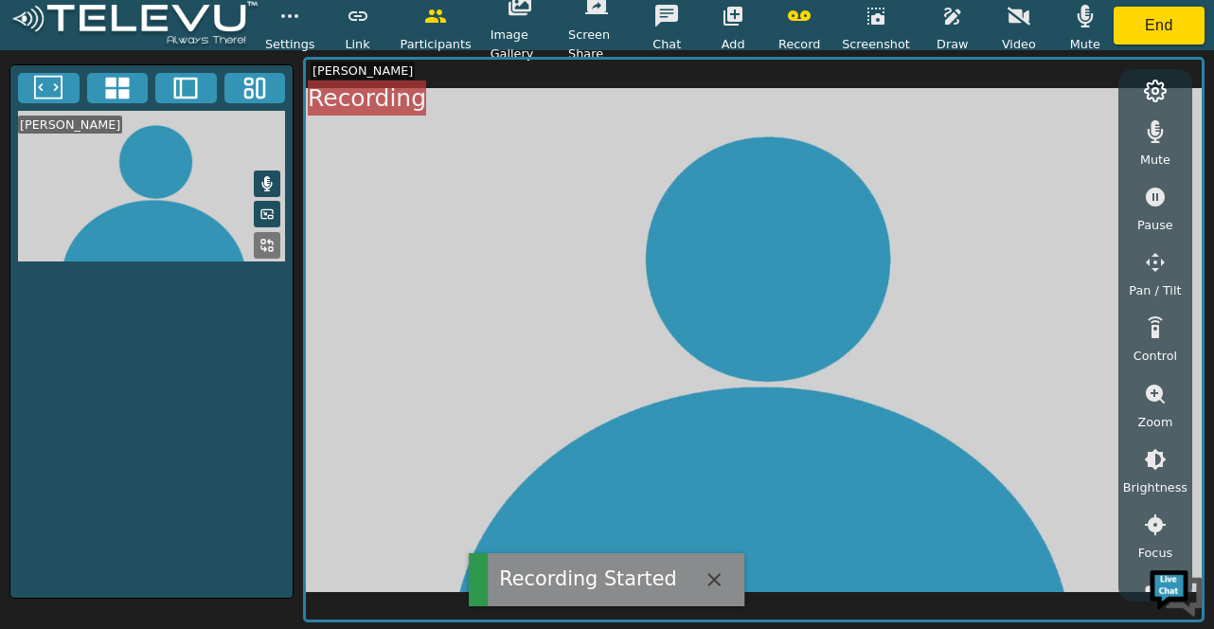
click at [260, 188] on icon at bounding box center [266, 183] width 15 height 15
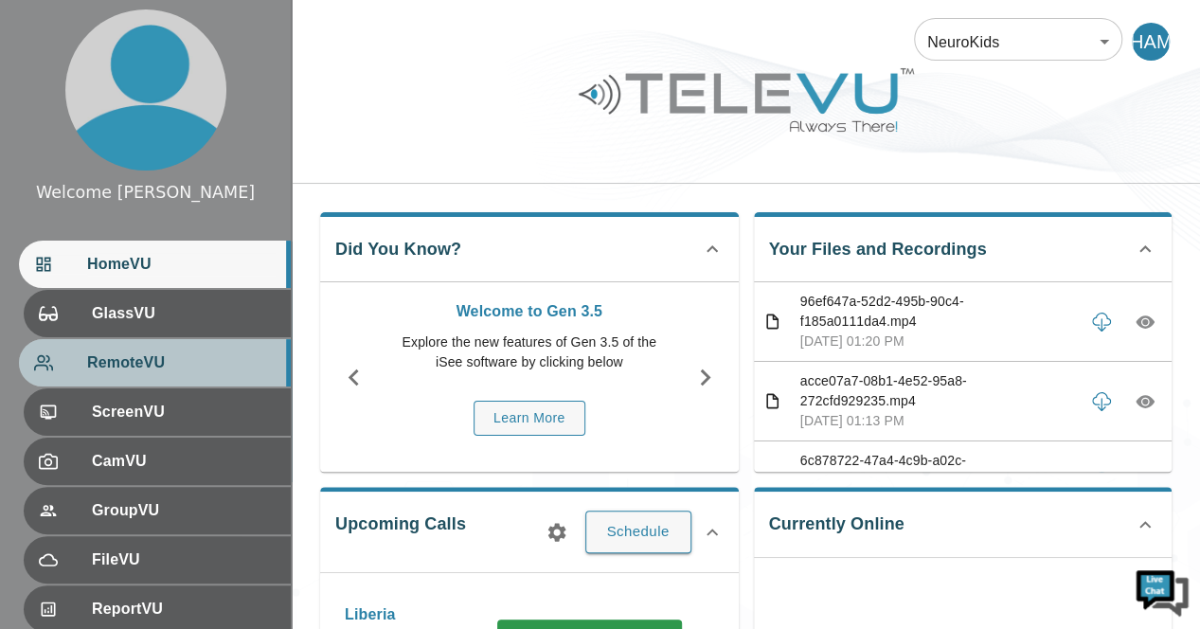
click at [206, 368] on span "RemoteVU" at bounding box center [181, 362] width 188 height 23
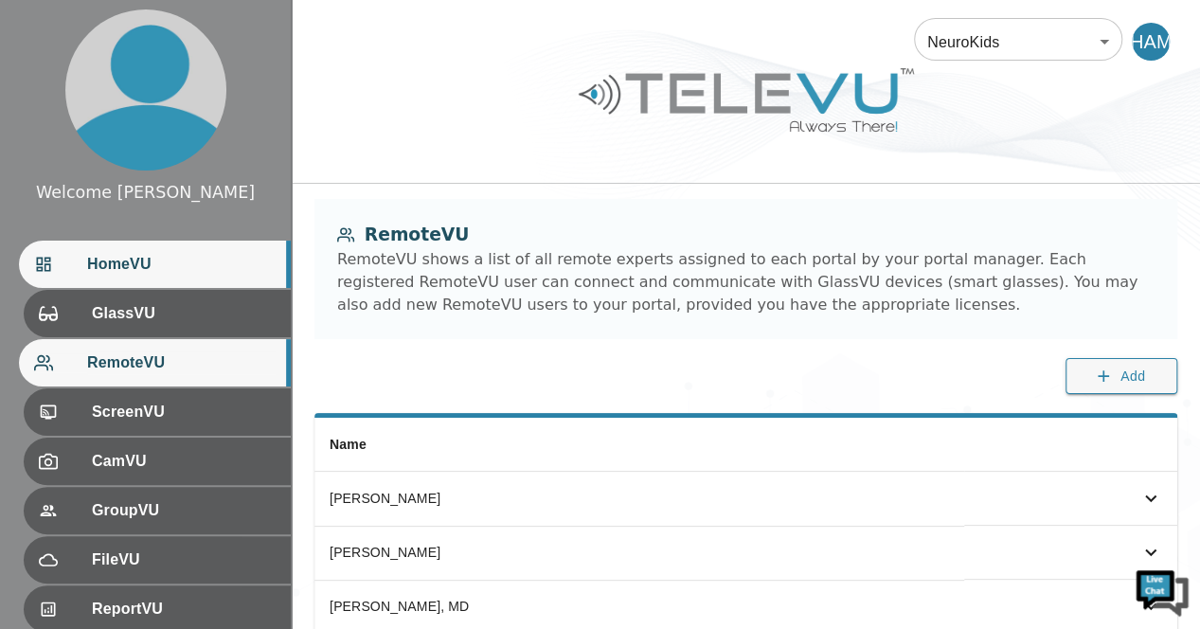
click at [218, 283] on div "HomeVU" at bounding box center [155, 264] width 272 height 47
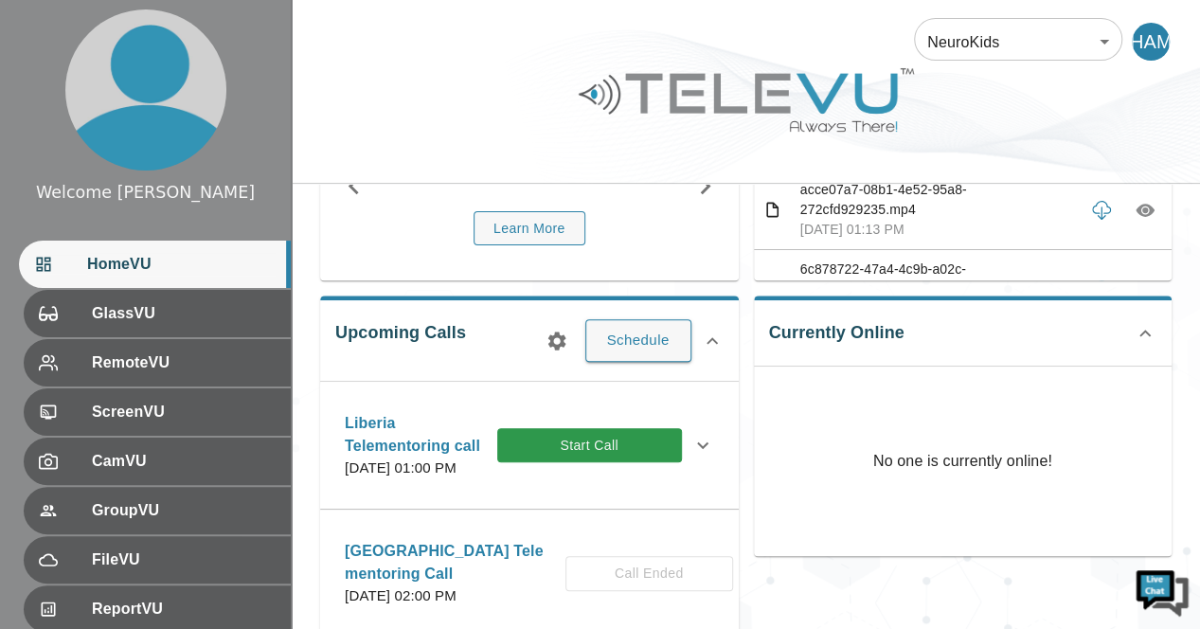
scroll to position [230, 0]
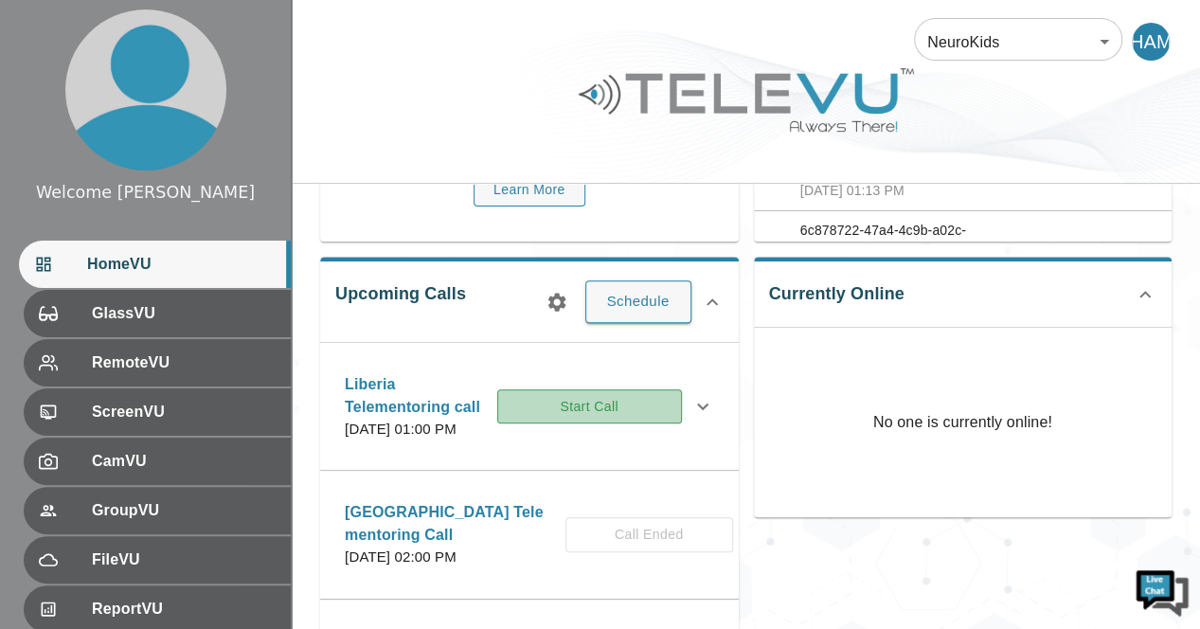
drag, startPoint x: 1187, startPoint y: 208, endPoint x: 614, endPoint y: 418, distance: 610.0
click at [614, 418] on button "Start Call" at bounding box center [589, 406] width 185 height 35
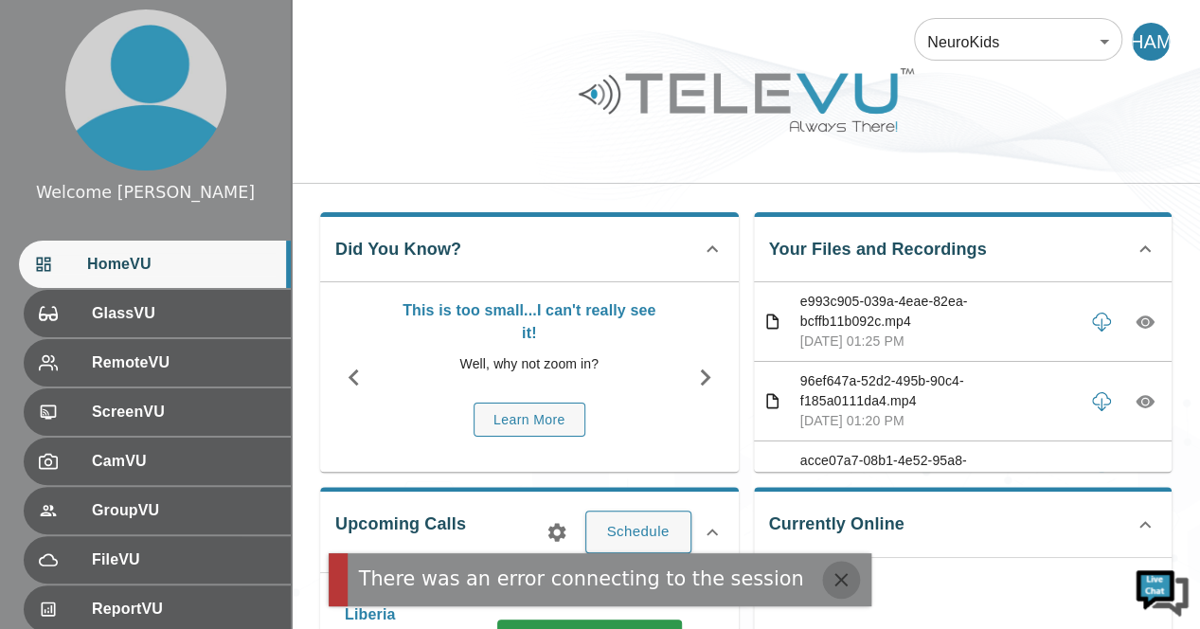
click at [830, 577] on icon "button" at bounding box center [841, 579] width 23 height 23
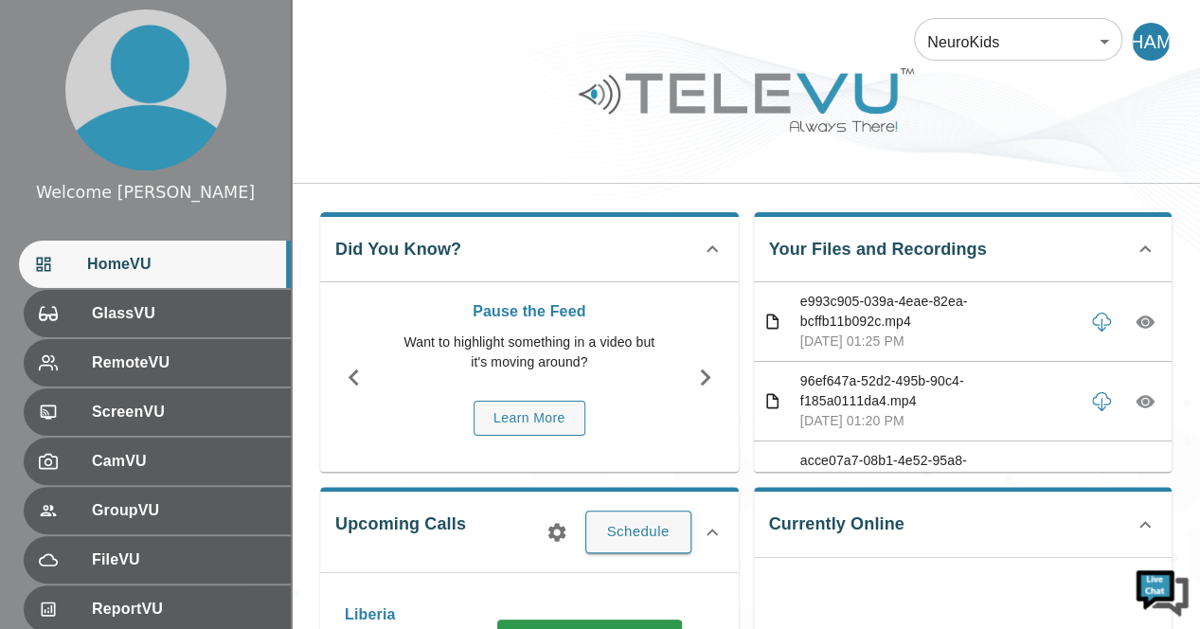
drag, startPoint x: 1205, startPoint y: 152, endPoint x: 1172, endPoint y: 122, distance: 44.2
click at [1172, 122] on div at bounding box center [746, 114] width 908 height 107
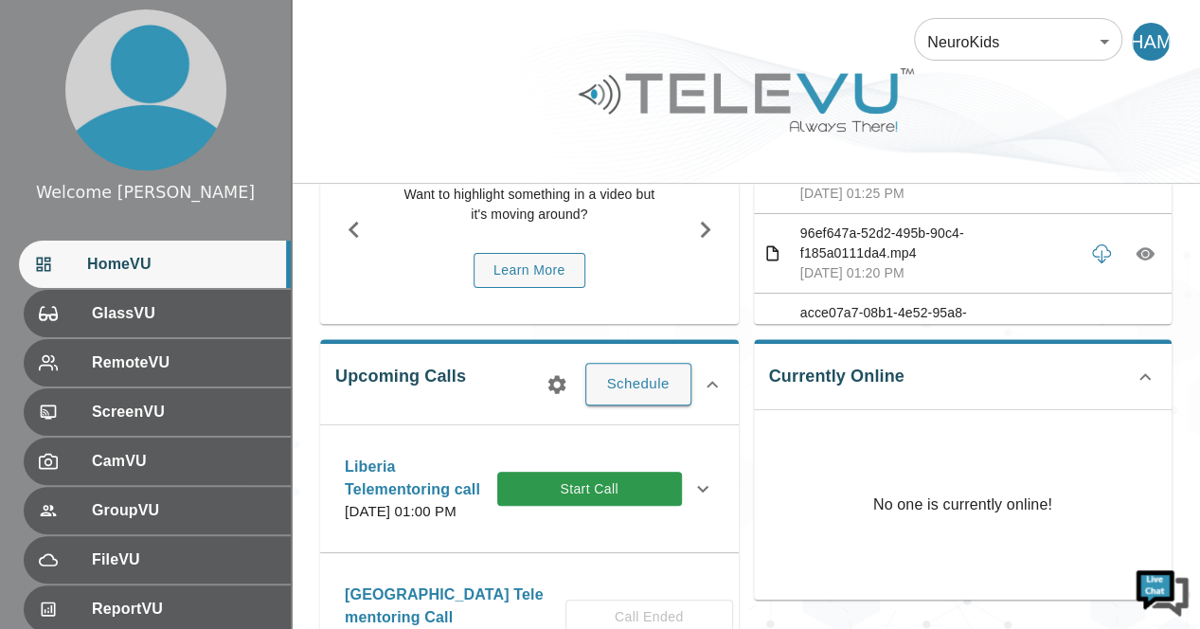
scroll to position [157, 0]
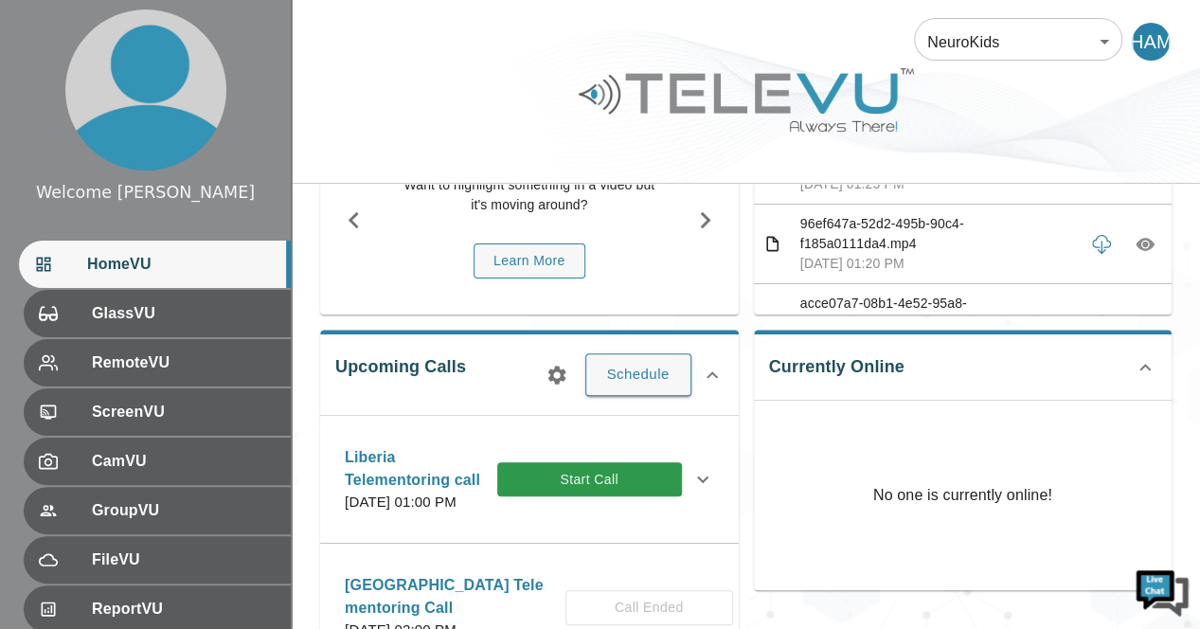
click at [632, 397] on div "Upcoming Calls Schedule [GEOGRAPHIC_DATA] Telementoring call [DATE] 01:00 PM St…" at bounding box center [529, 569] width 419 height 478
